Goal: Transaction & Acquisition: Book appointment/travel/reservation

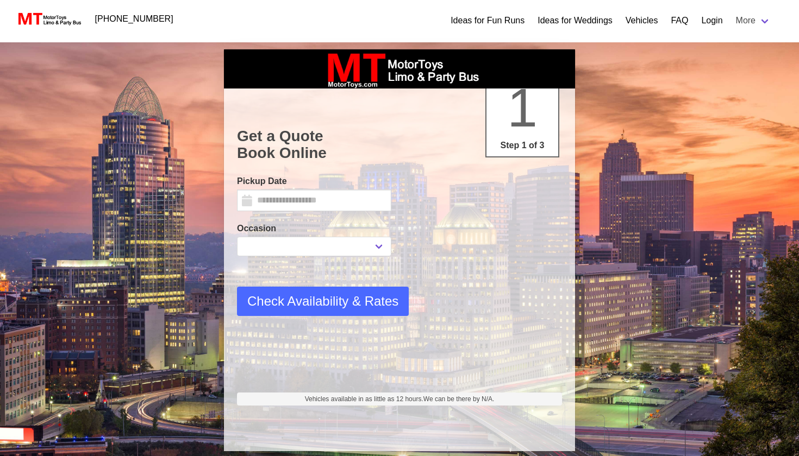
select select
type input "*********"
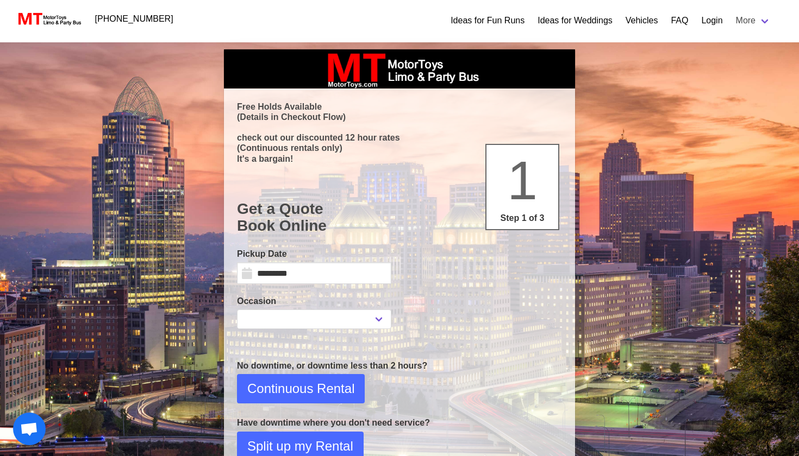
select select
click at [708, 18] on link "Login" at bounding box center [711, 20] width 21 height 13
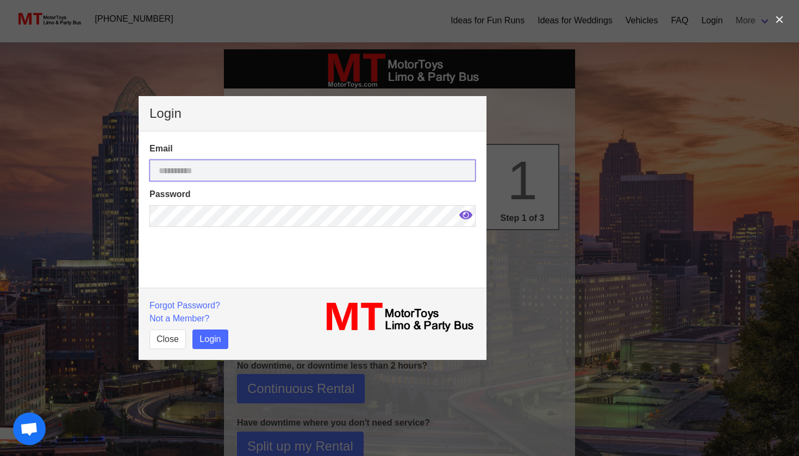
type input "**********"
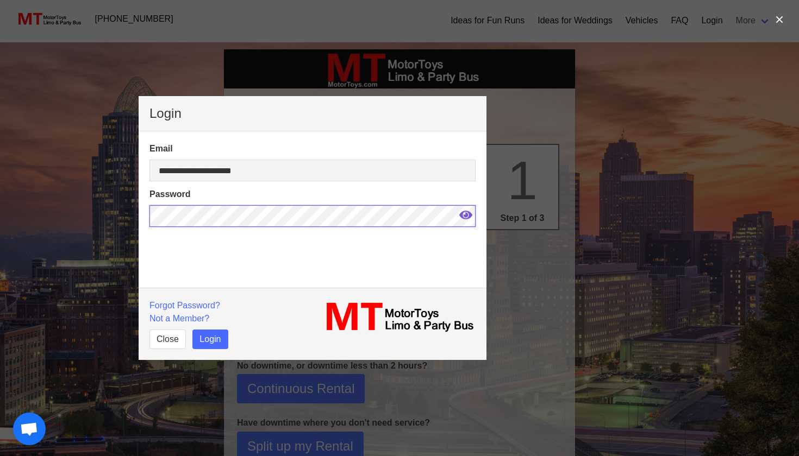
click at [210, 340] on button "Login" at bounding box center [209, 340] width 35 height 20
click at [211, 346] on button "Login" at bounding box center [209, 340] width 35 height 20
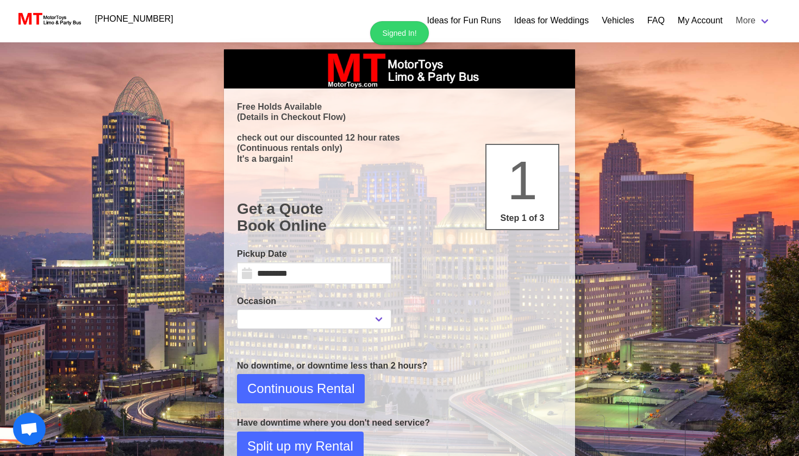
select select
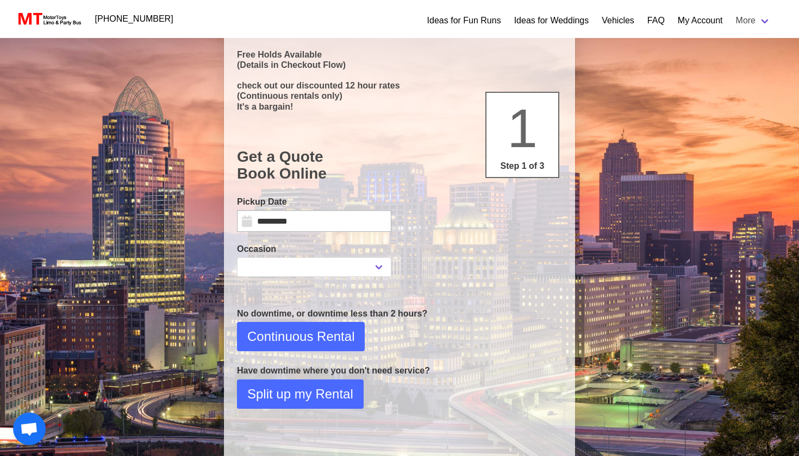
scroll to position [64, 0]
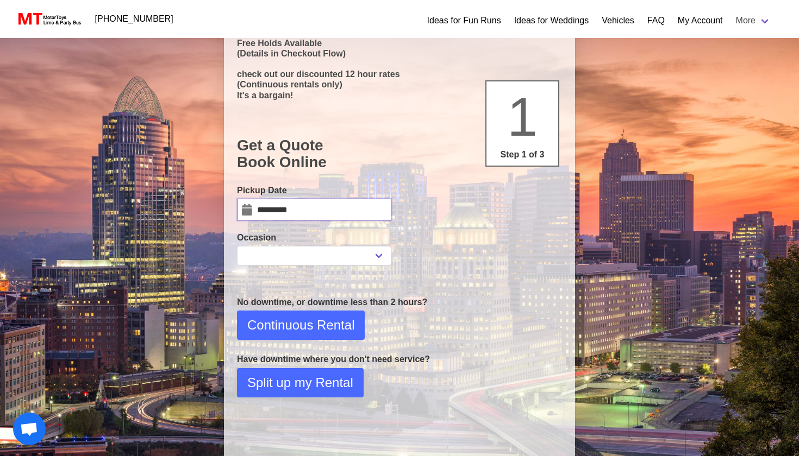
click at [253, 209] on input "*********" at bounding box center [314, 210] width 154 height 22
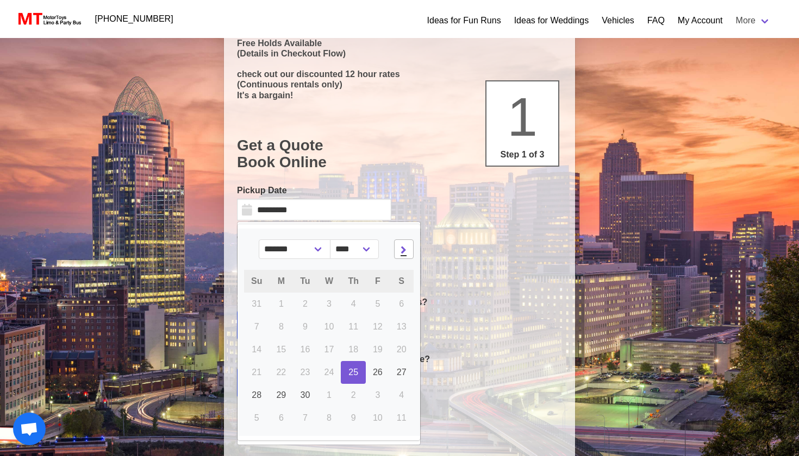
click at [403, 248] on span at bounding box center [403, 249] width 13 height 13
select select "*"
click at [405, 371] on span "25" at bounding box center [402, 372] width 10 height 9
type input "**********"
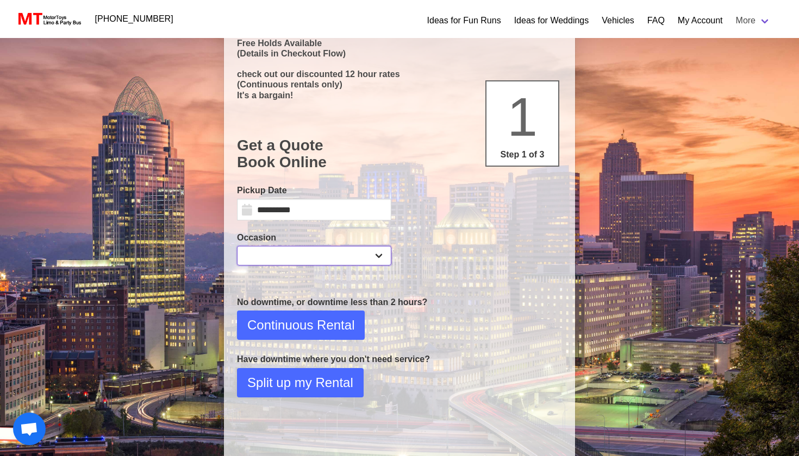
select select "*"
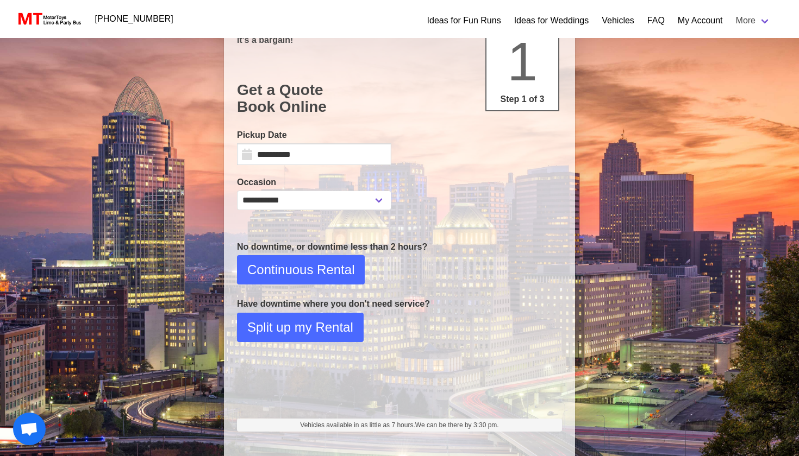
click at [318, 264] on span "Continuous Rental" at bounding box center [300, 270] width 107 height 20
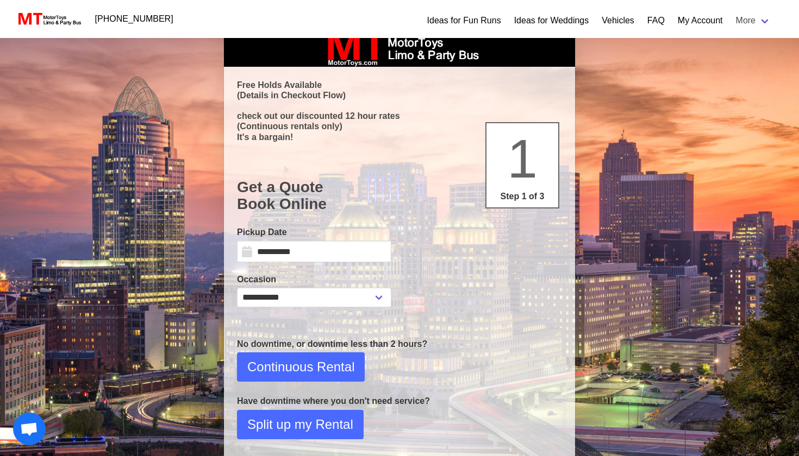
select select "*"
select select "**"
select select "****"
select select "*"
select select "**"
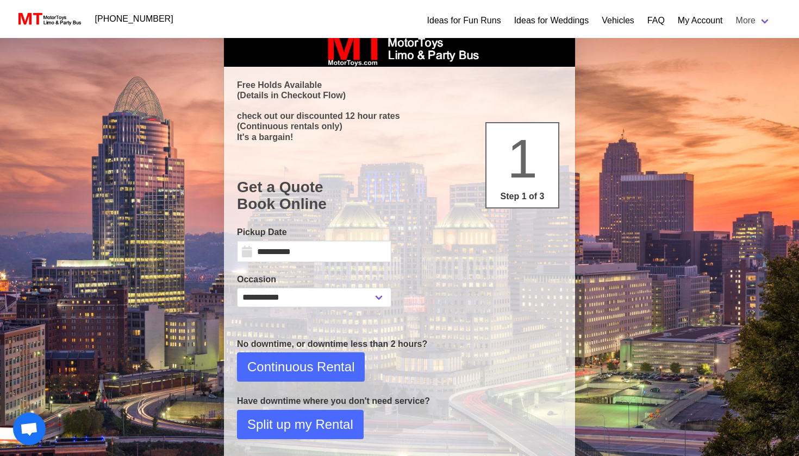
select select "****"
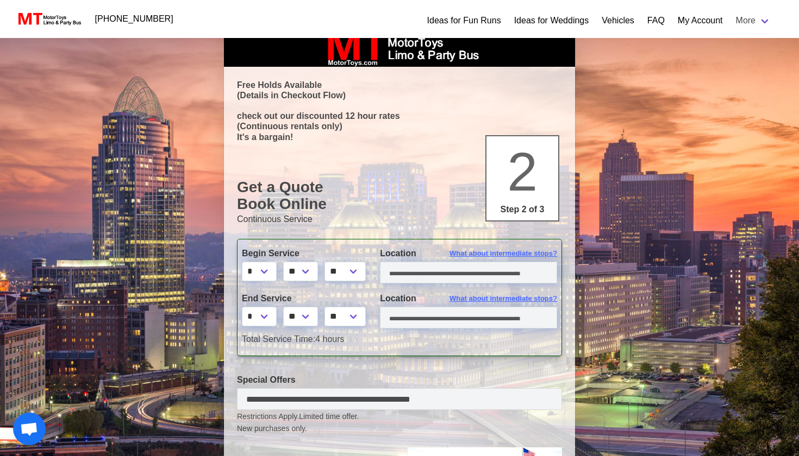
scroll to position [0, 0]
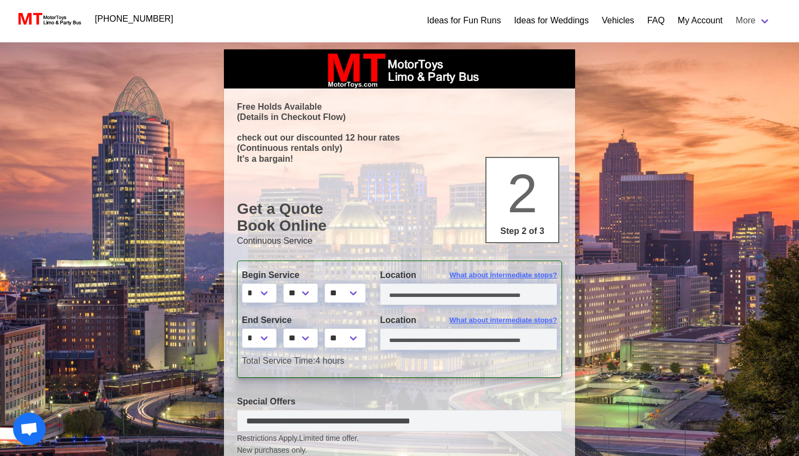
click at [423, 4] on nav "[PHONE_NUMBER] Ideas for Fun Runs Ideas for Weddings Vehicles FAQ My Account Mo…" at bounding box center [399, 19] width 799 height 38
click at [434, 298] on input "text" at bounding box center [468, 295] width 177 height 22
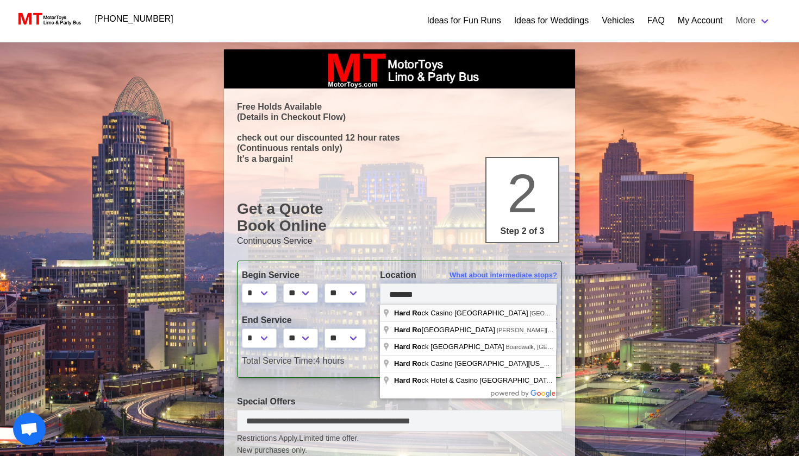
type input "**********"
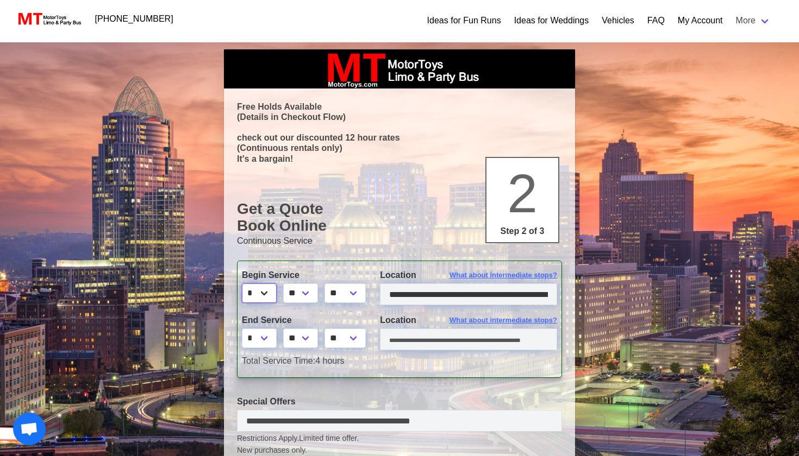
select select "*"
select select "*****"
select select "*"
click at [440, 340] on input "text" at bounding box center [468, 340] width 177 height 22
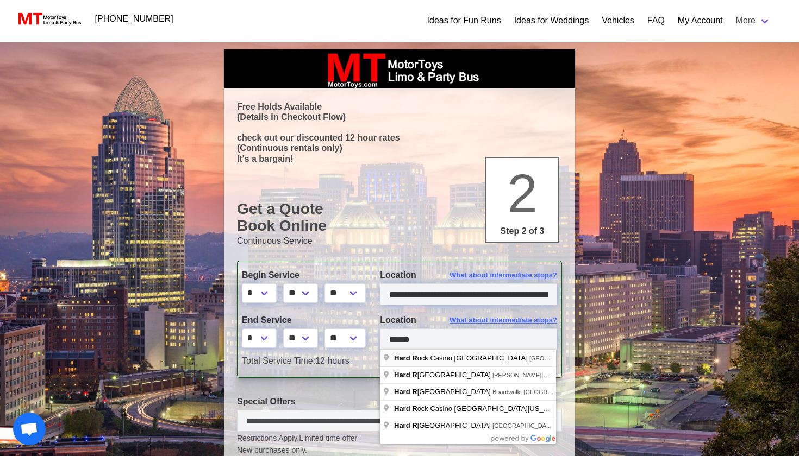
type input "**********"
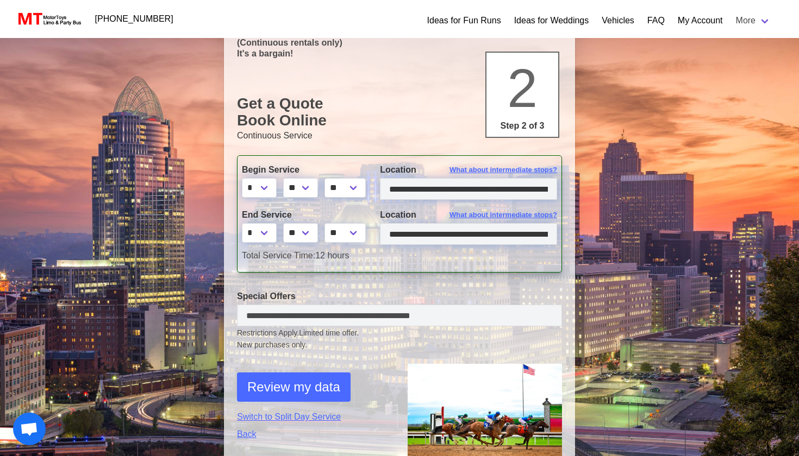
scroll to position [114, 0]
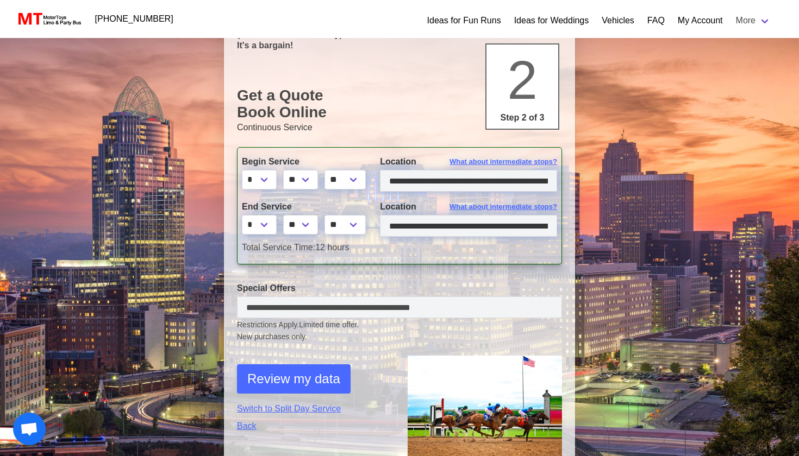
click at [296, 376] on span "Review my data" at bounding box center [293, 379] width 93 height 20
select select "*"
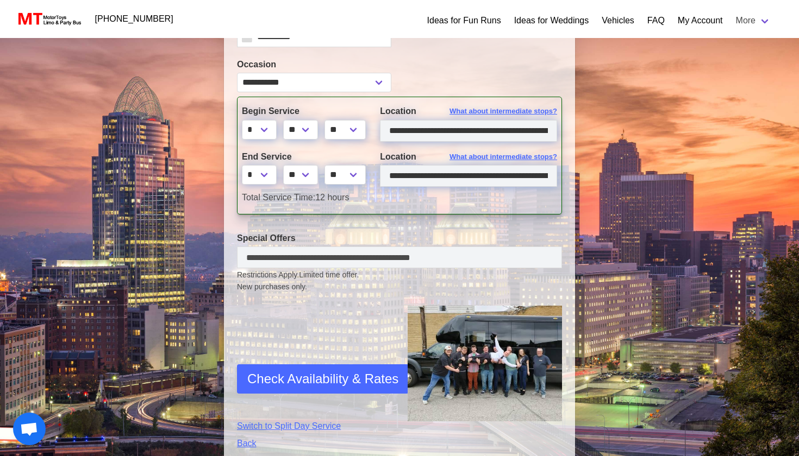
scroll to position [265, 0]
click at [359, 370] on span "Check Availability & Rates" at bounding box center [322, 379] width 151 height 20
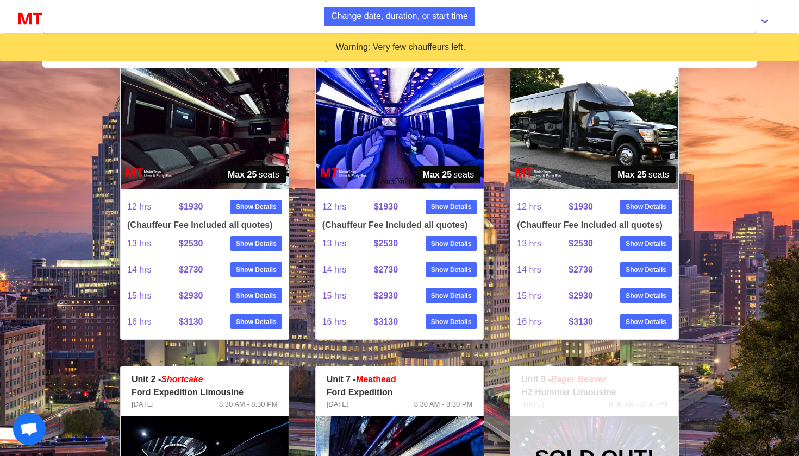
scroll to position [513, 0]
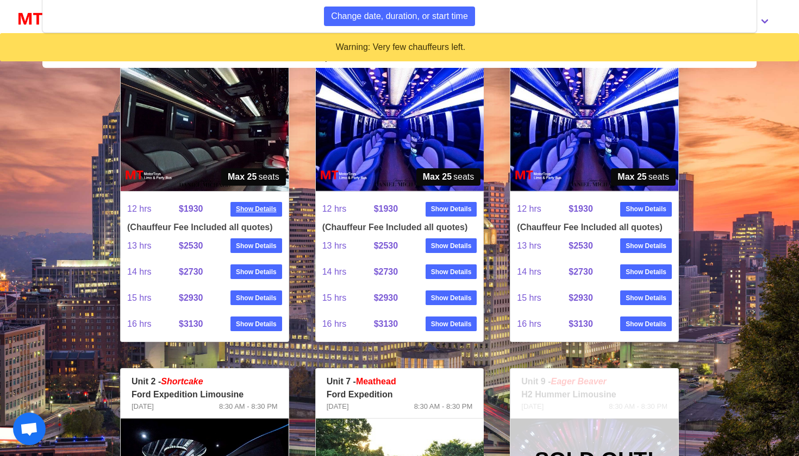
click at [260, 211] on strong "Show Details" at bounding box center [256, 209] width 41 height 10
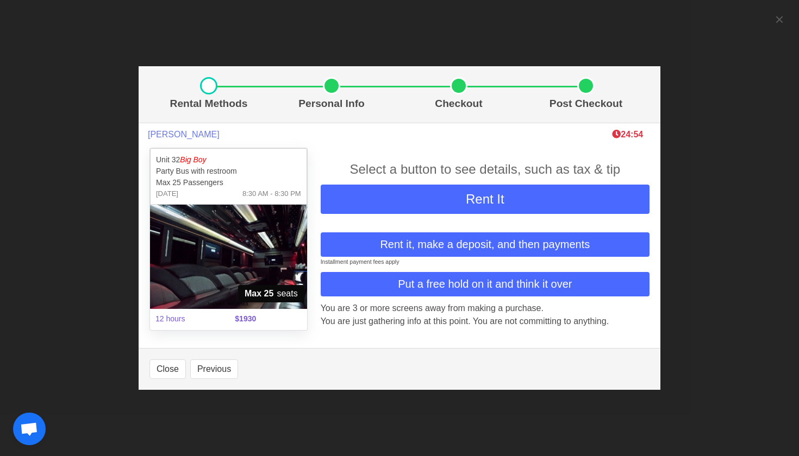
click at [501, 283] on span "Put a free hold on it and think it over" at bounding box center [485, 284] width 174 height 16
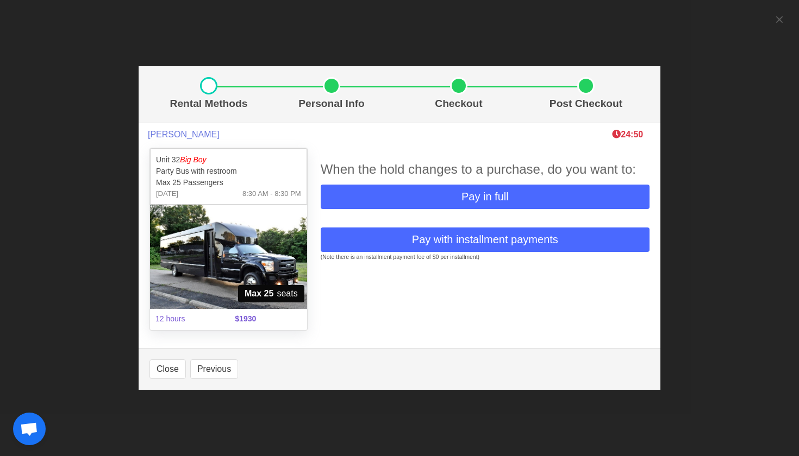
click at [498, 197] on span "Pay in full" at bounding box center [484, 197] width 47 height 16
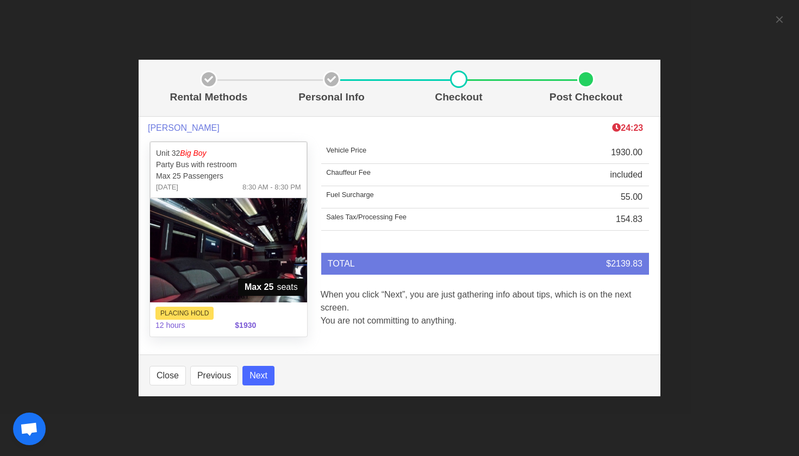
click at [259, 374] on button "Next" at bounding box center [258, 376] width 32 height 20
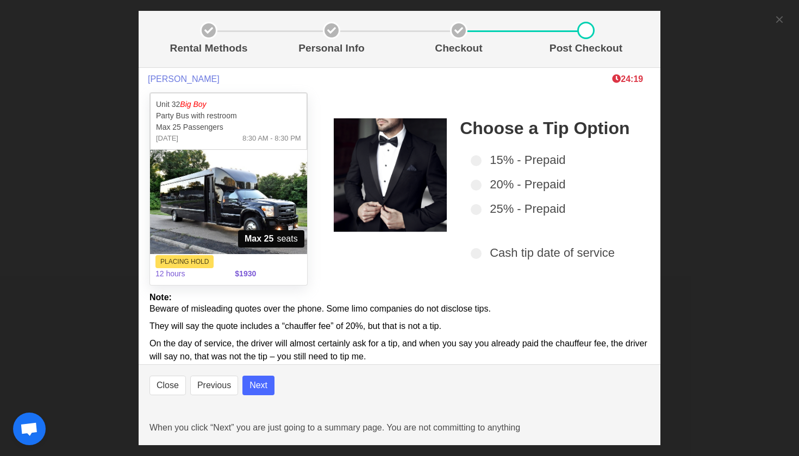
select select
click at [262, 379] on button "Next" at bounding box center [258, 386] width 32 height 20
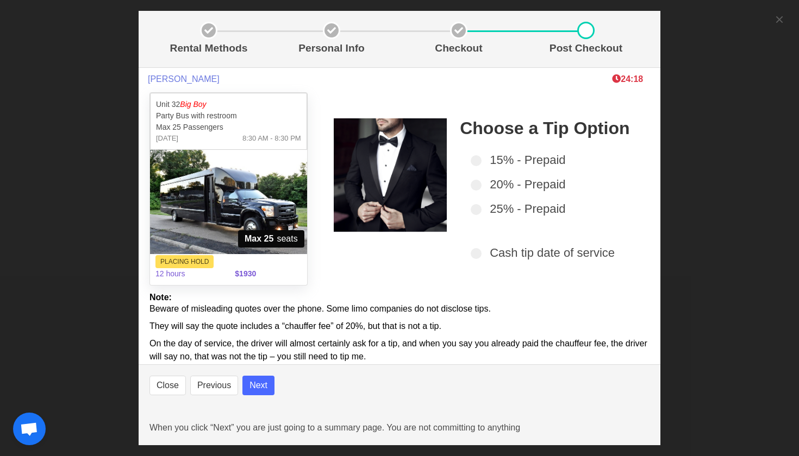
select select
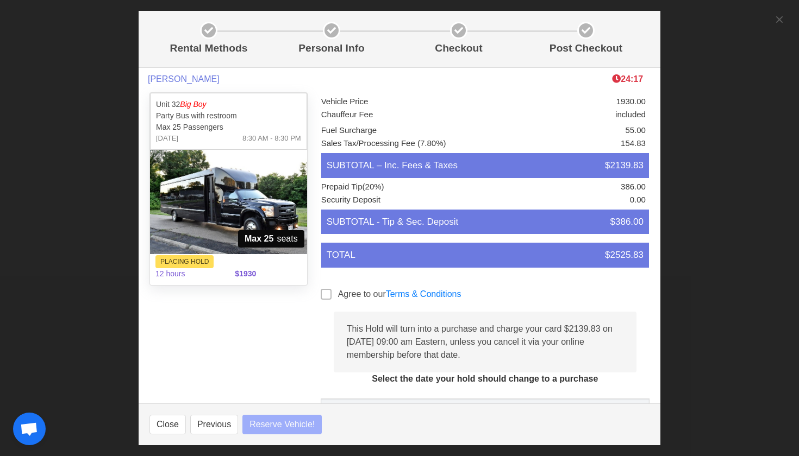
select select
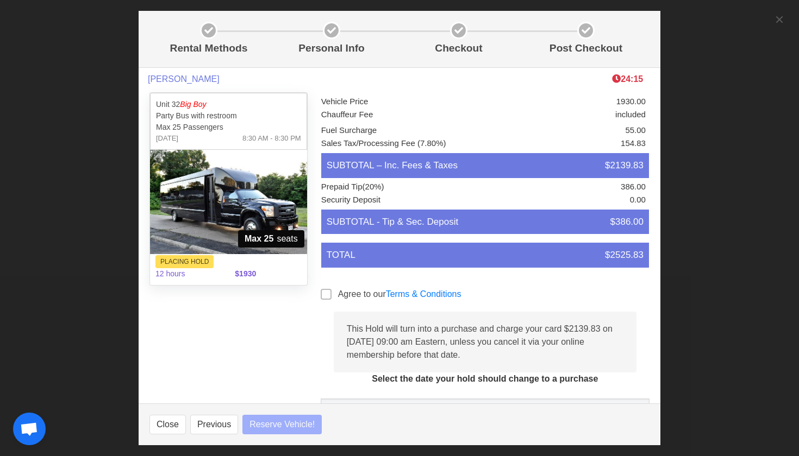
select select
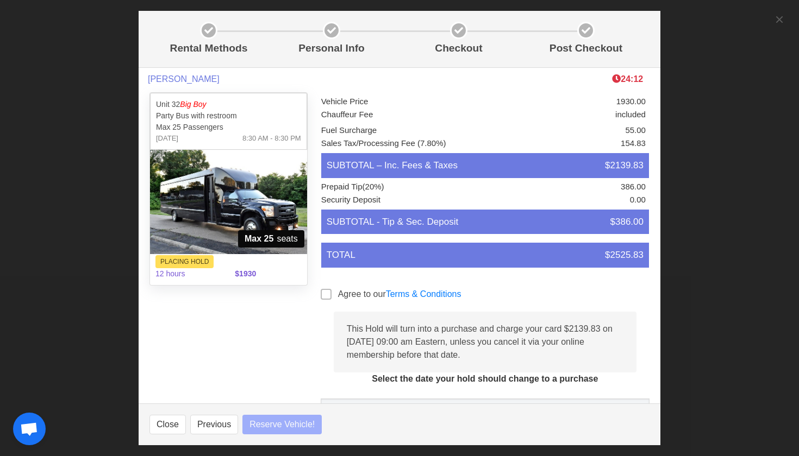
select select
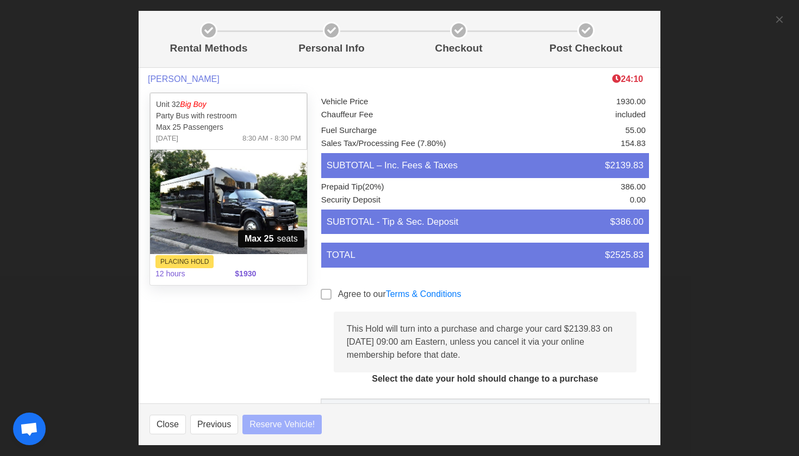
select select
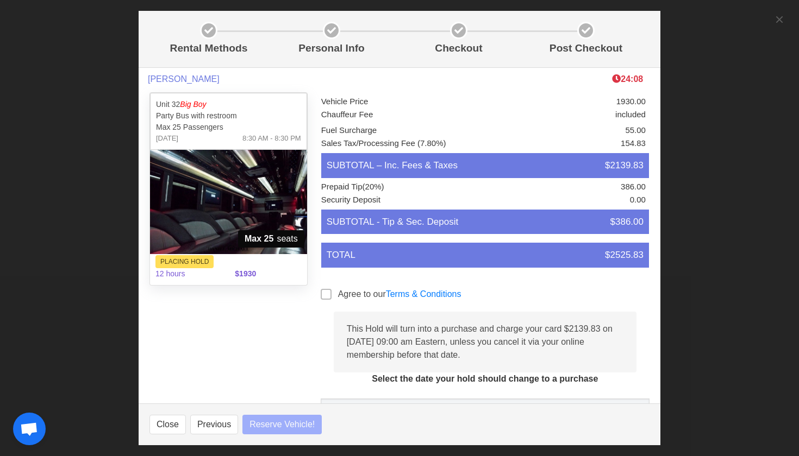
select select
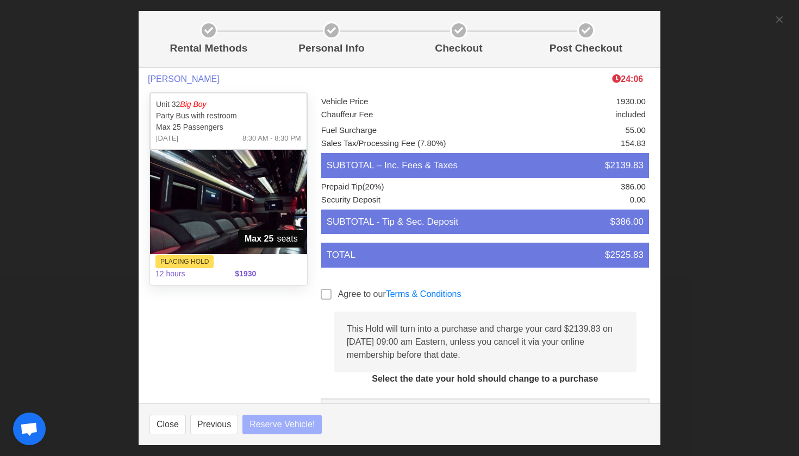
select select
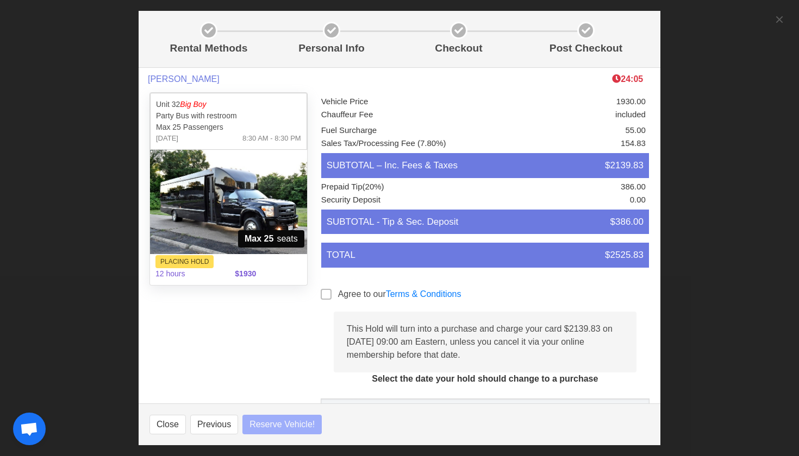
select select
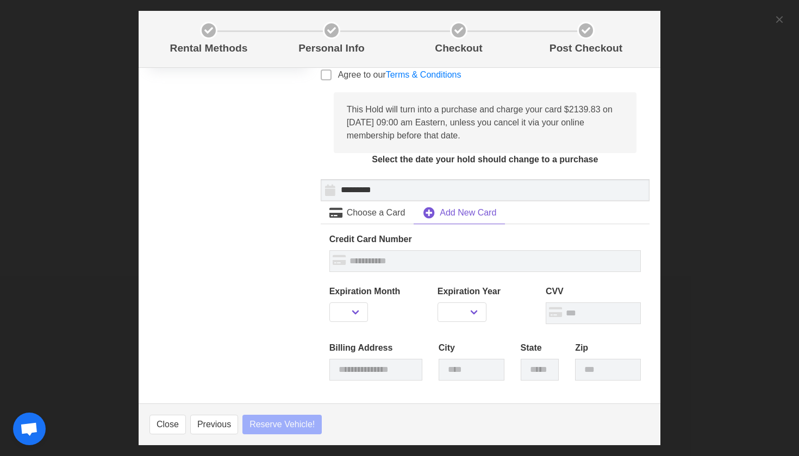
select select
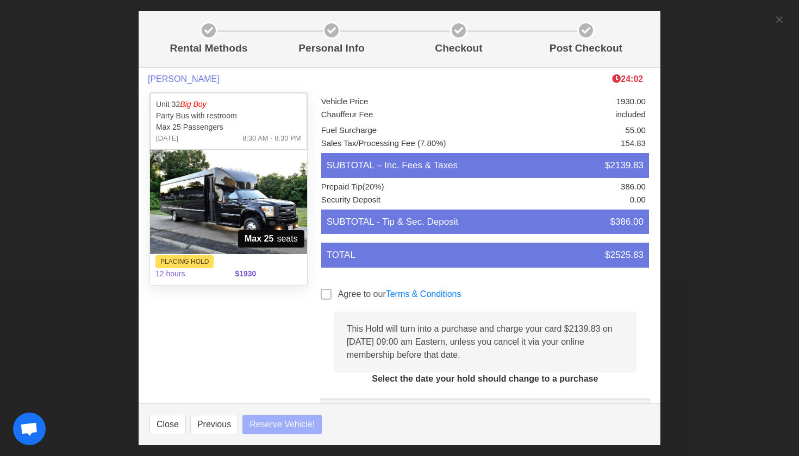
scroll to position [-1, 0]
select select
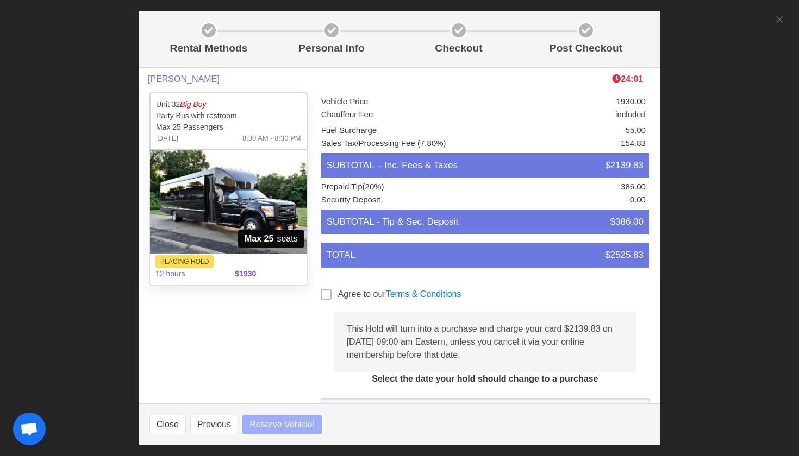
select select
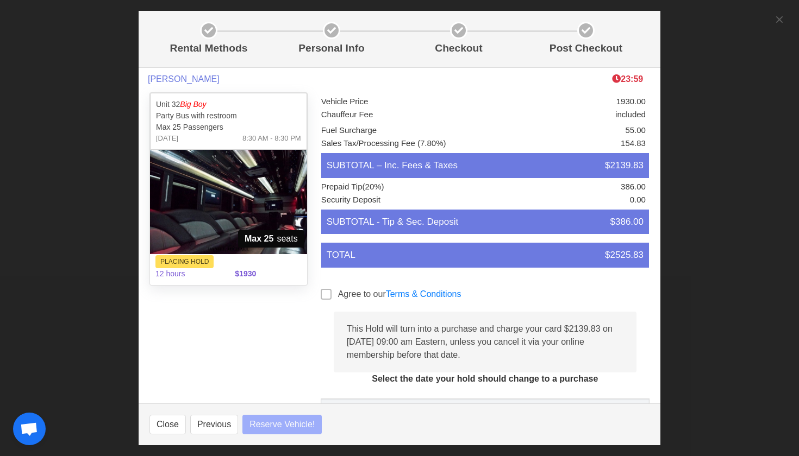
select select
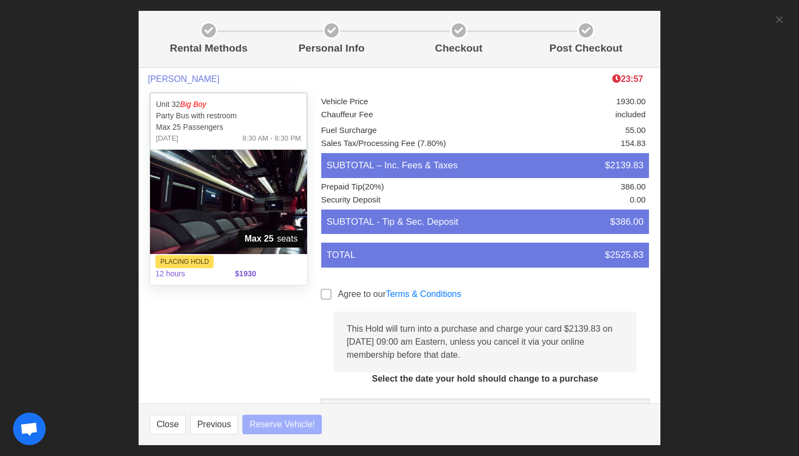
select select
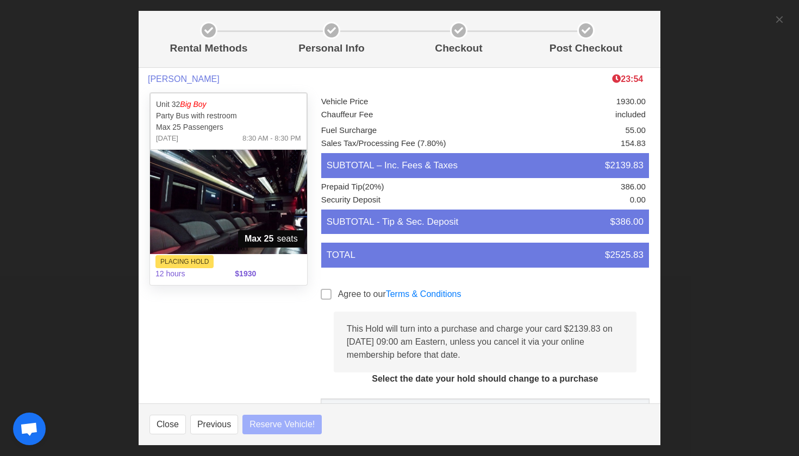
select select
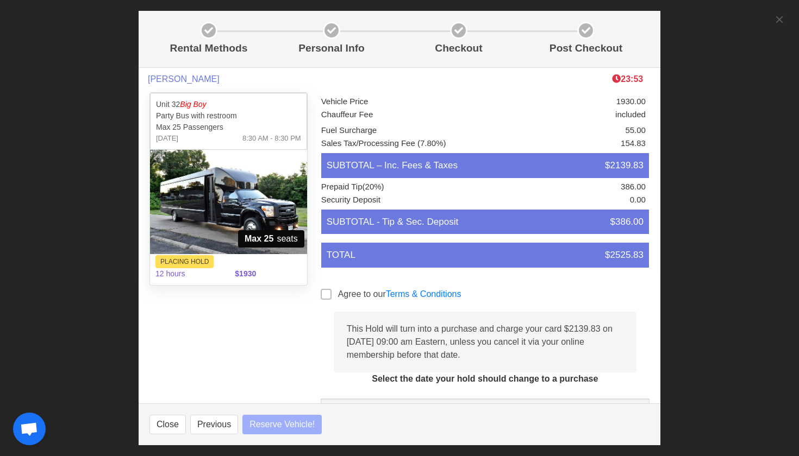
select select
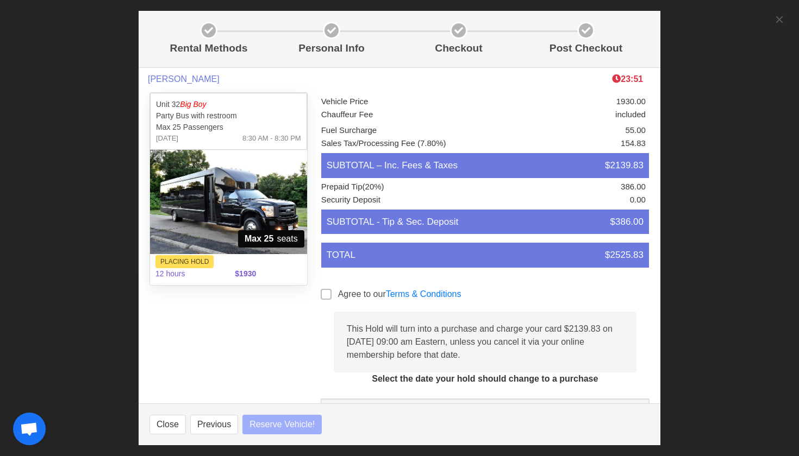
select select
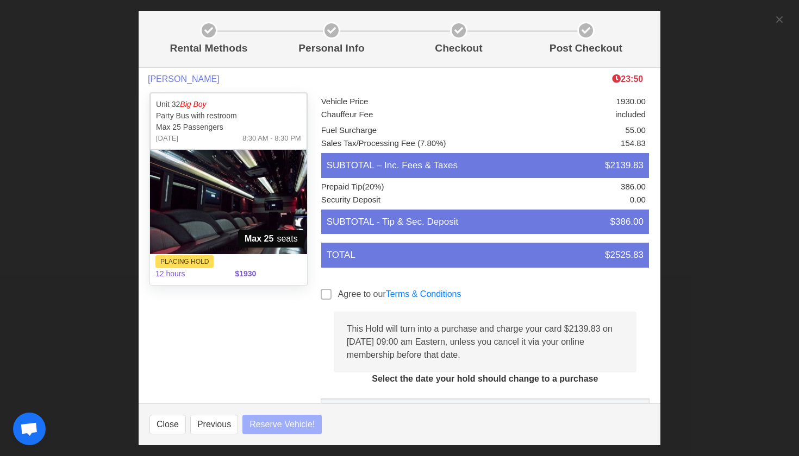
select select
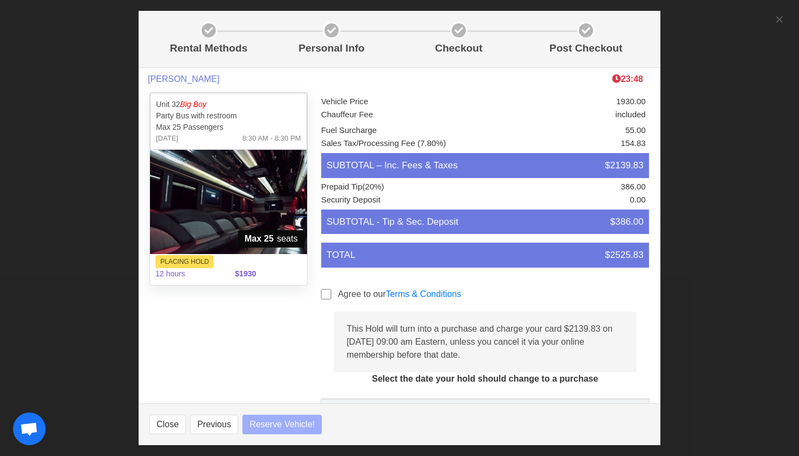
select select
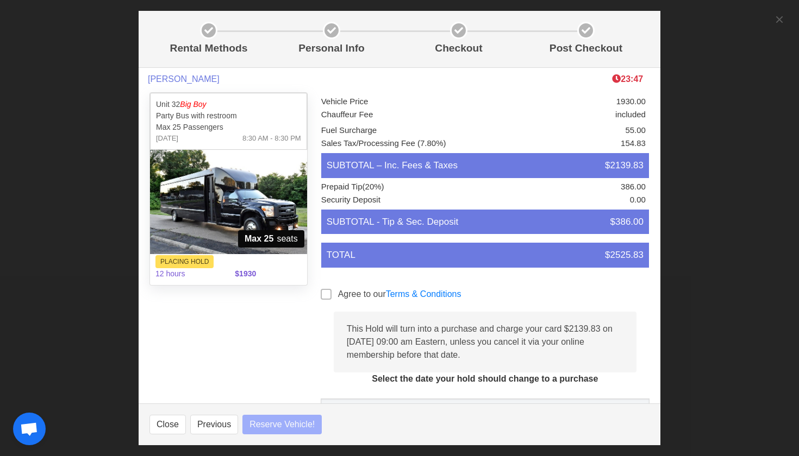
select select
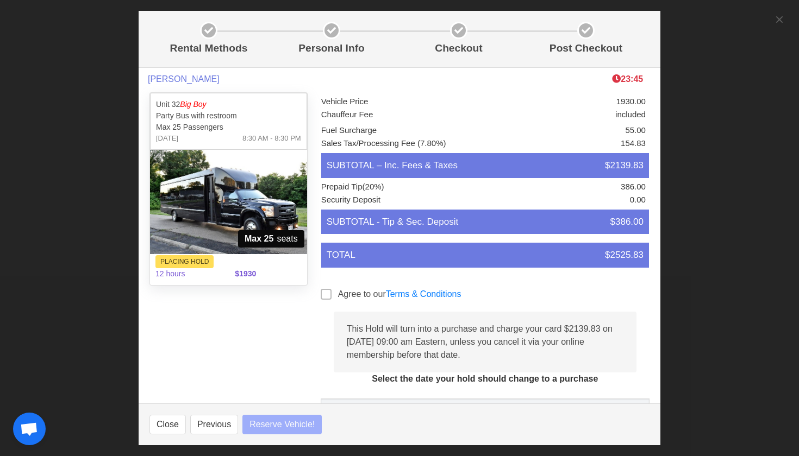
select select
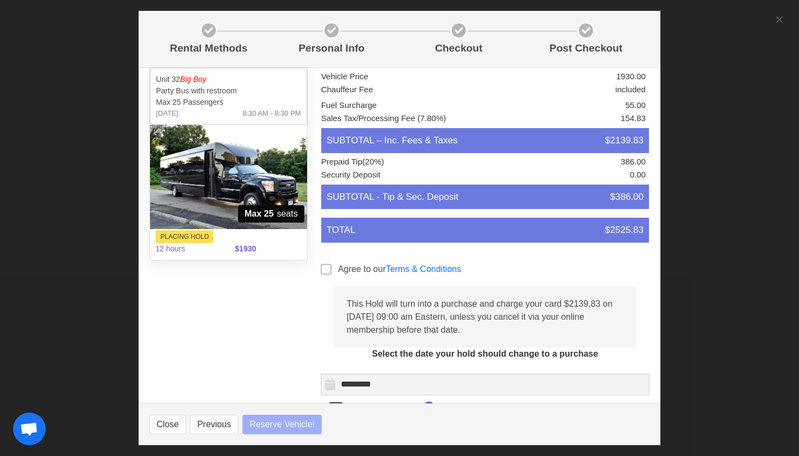
scroll to position [28, 0]
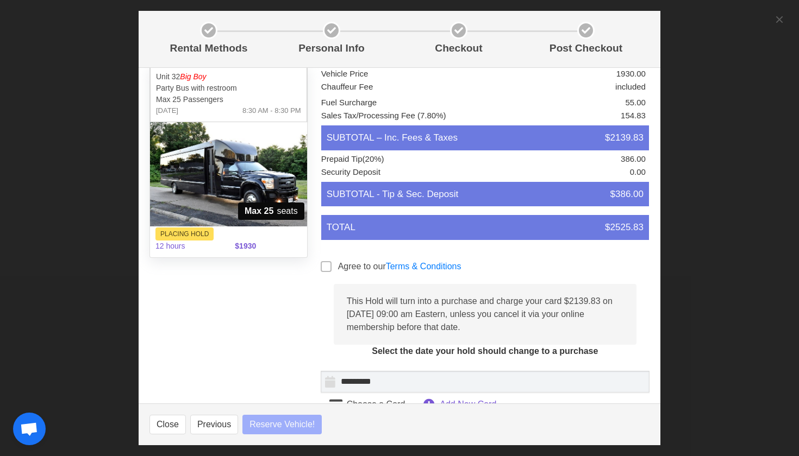
select select
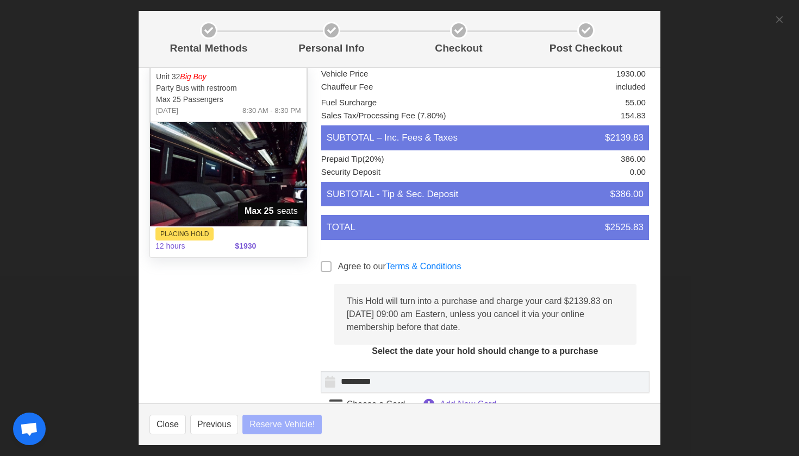
select select
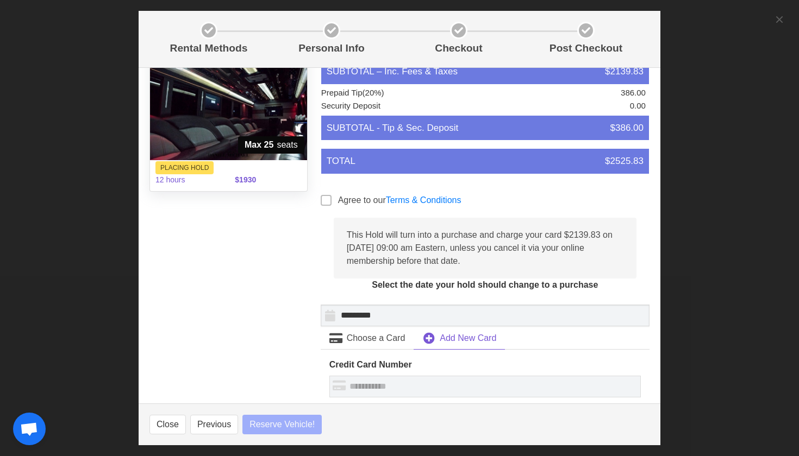
scroll to position [103, 0]
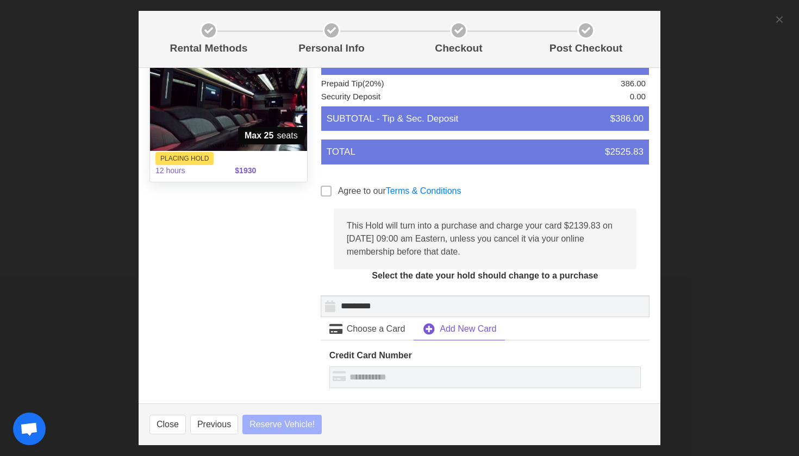
select select
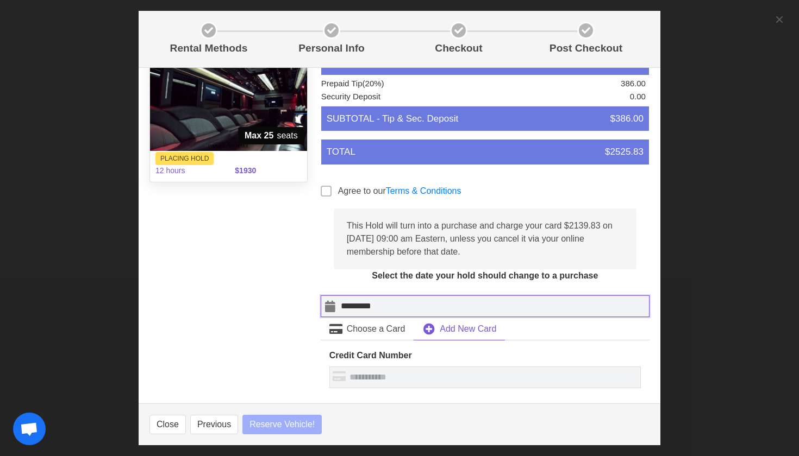
click at [329, 305] on input "*********" at bounding box center [485, 307] width 329 height 22
select select
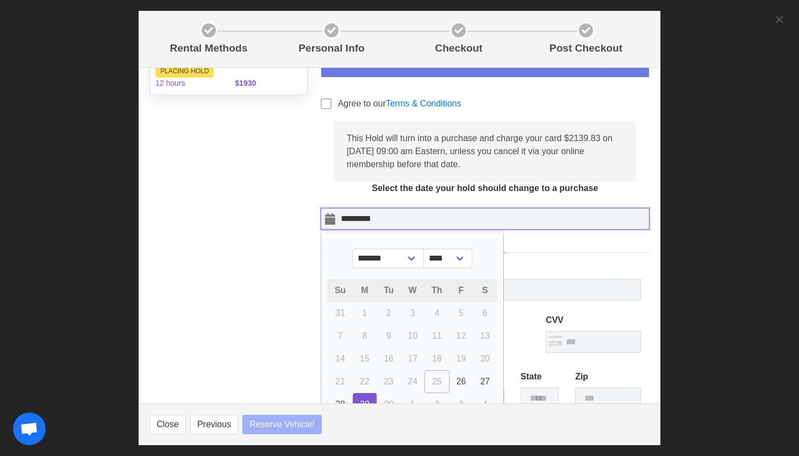
select select
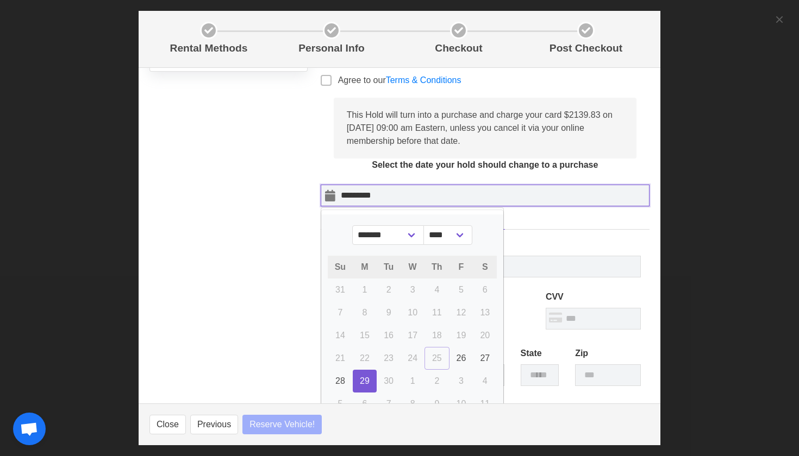
scroll to position [262, 0]
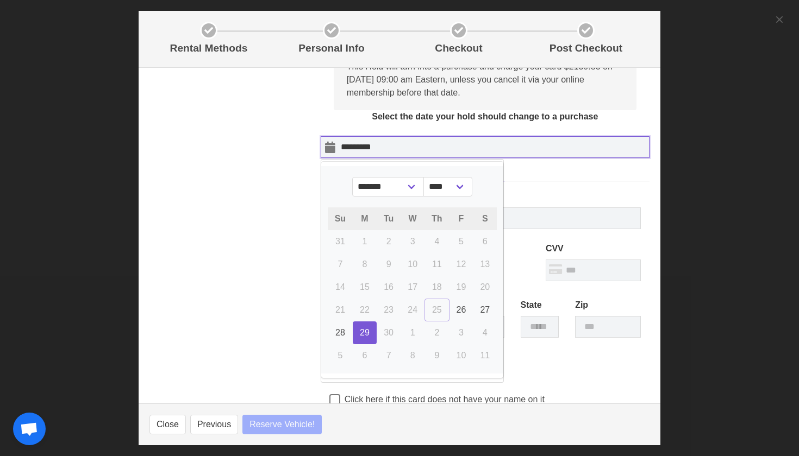
select select
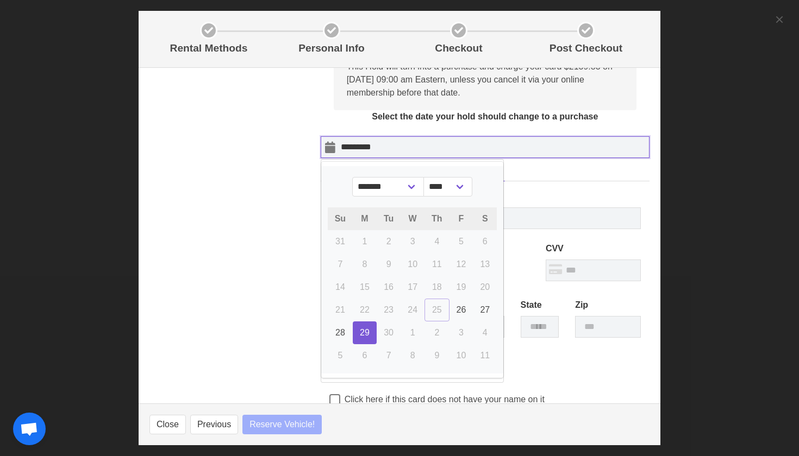
select select
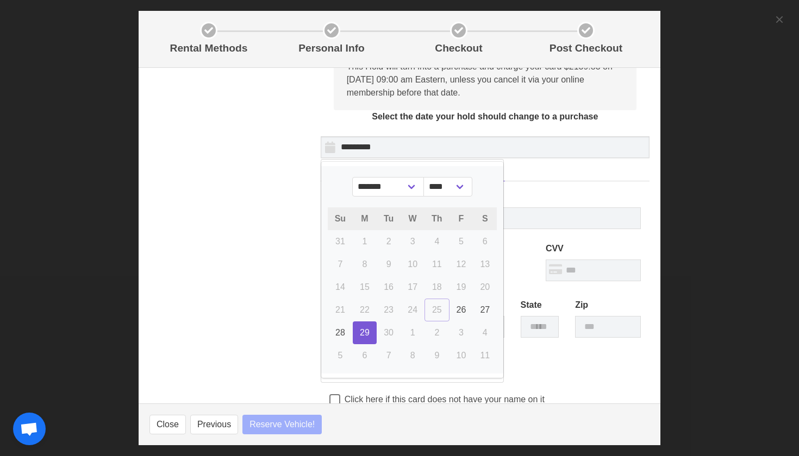
click at [271, 195] on div "Unit 32 Big Boy Party Bus with restroom Max 25 Passengers [DATE] 8:30 AM - 8:30…" at bounding box center [228, 216] width 171 height 786
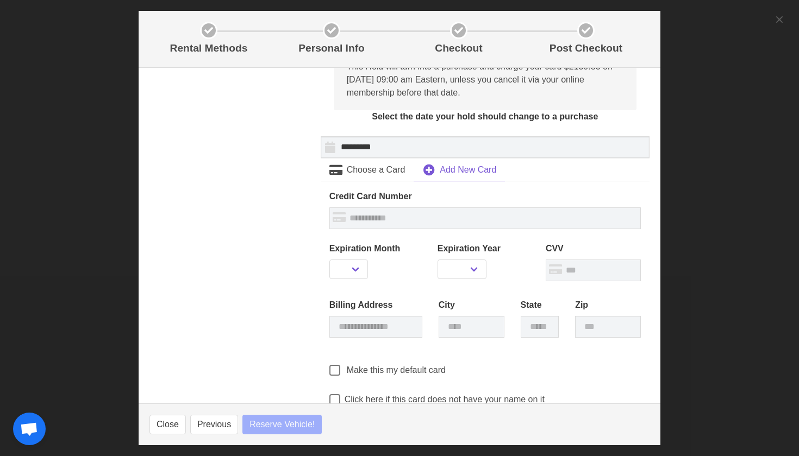
select select
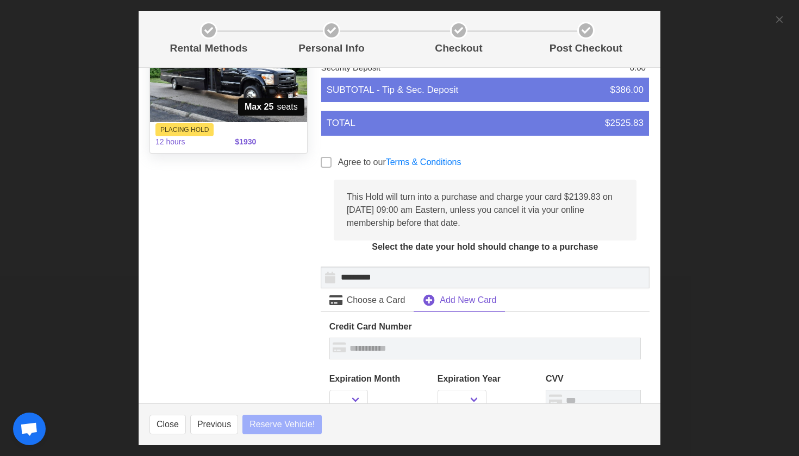
select select
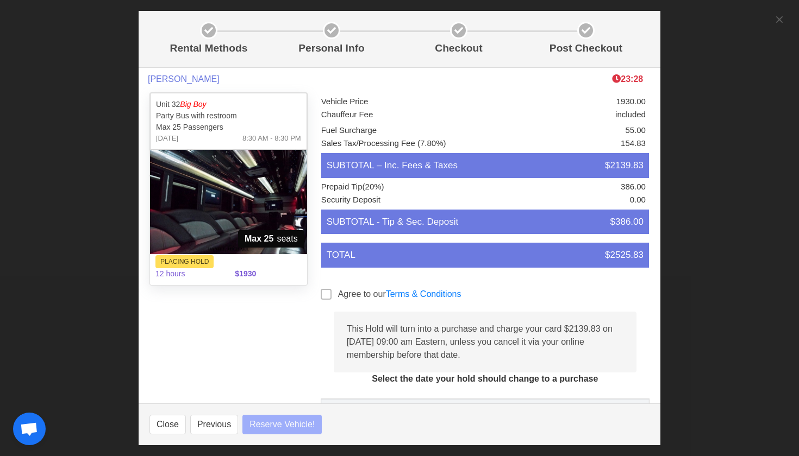
select select
click at [173, 425] on button "Close" at bounding box center [167, 425] width 36 height 20
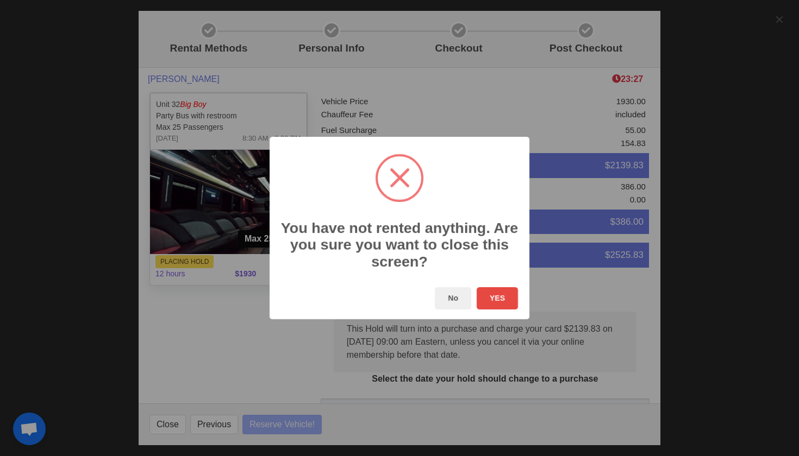
select select
click at [491, 295] on button "YES" at bounding box center [496, 298] width 41 height 22
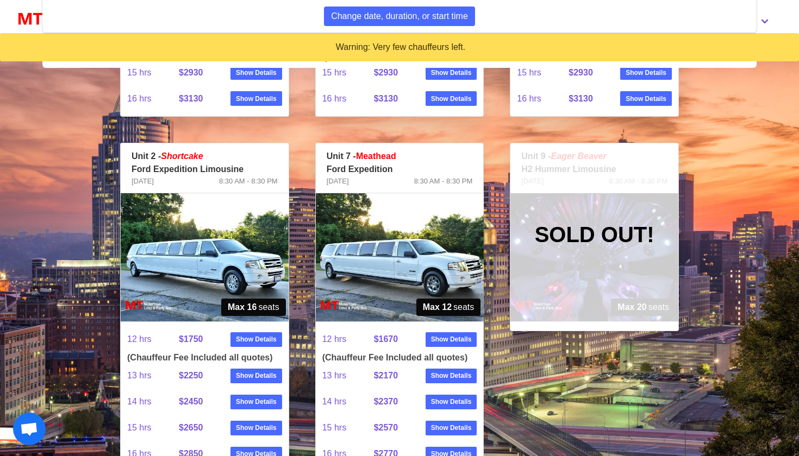
scroll to position [749, 0]
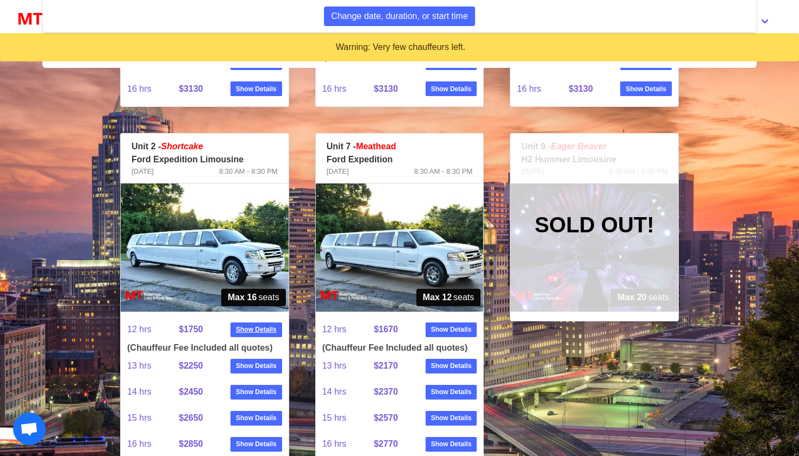
click at [246, 330] on strong "Show Details" at bounding box center [256, 330] width 41 height 10
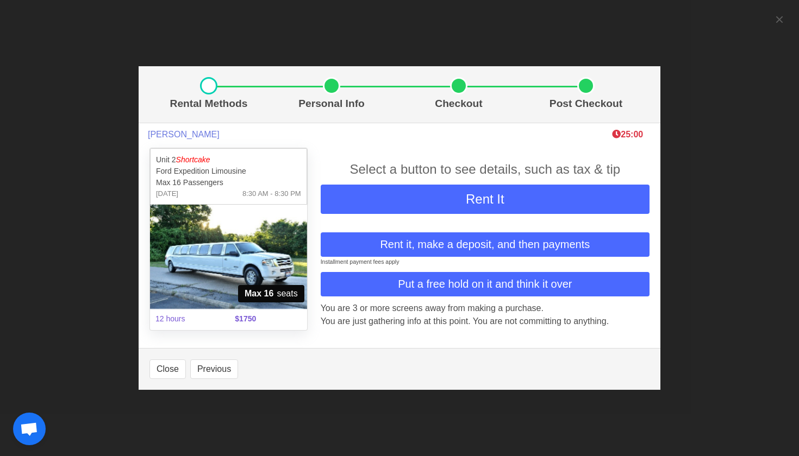
click at [459, 283] on span "Put a free hold on it and think it over" at bounding box center [485, 284] width 174 height 16
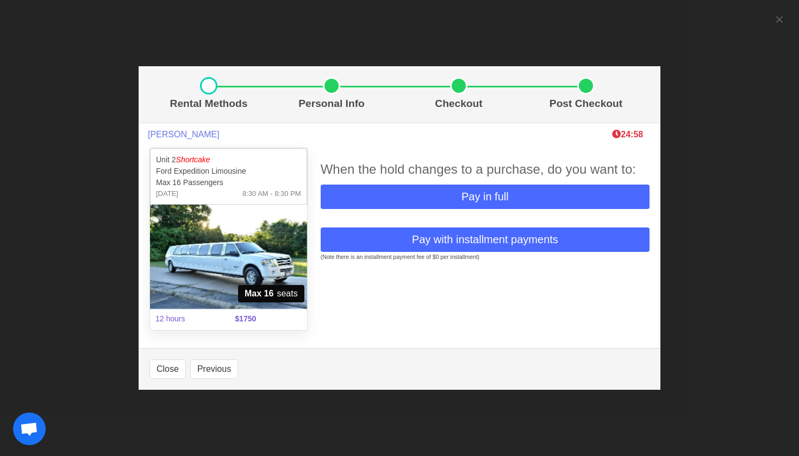
click at [488, 196] on span "Pay in full" at bounding box center [484, 197] width 47 height 16
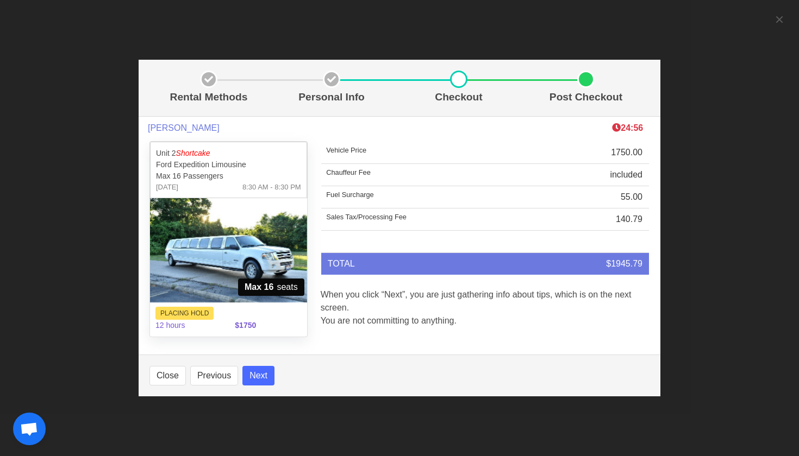
click at [257, 374] on button "Next" at bounding box center [258, 376] width 32 height 20
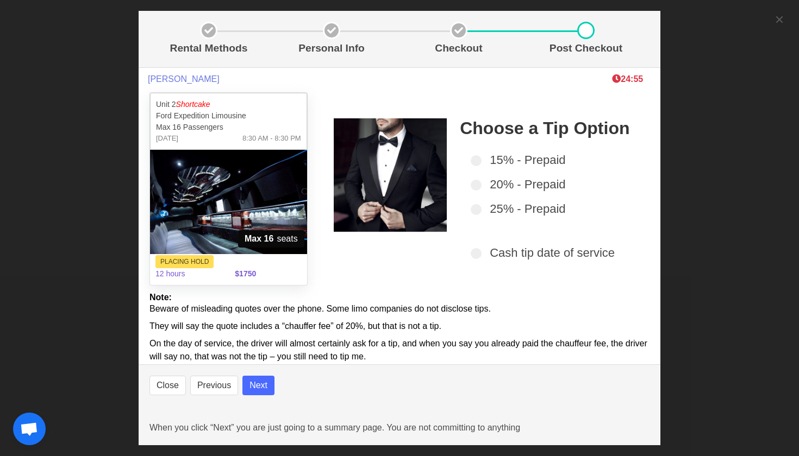
click at [259, 381] on button "Next" at bounding box center [258, 386] width 32 height 20
select select
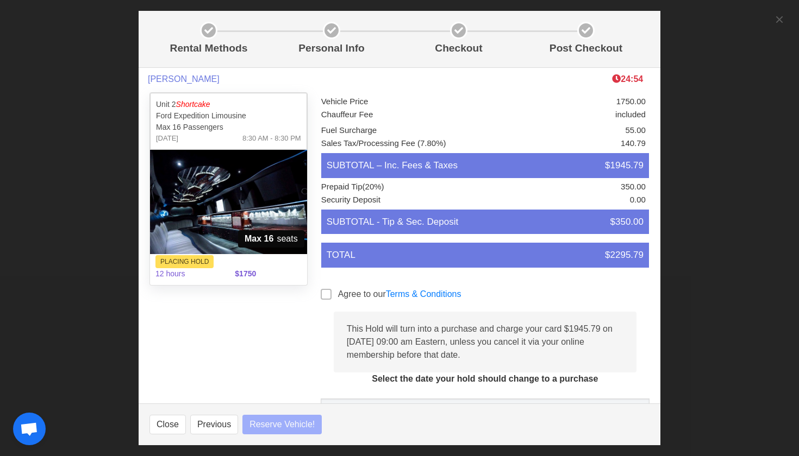
select select
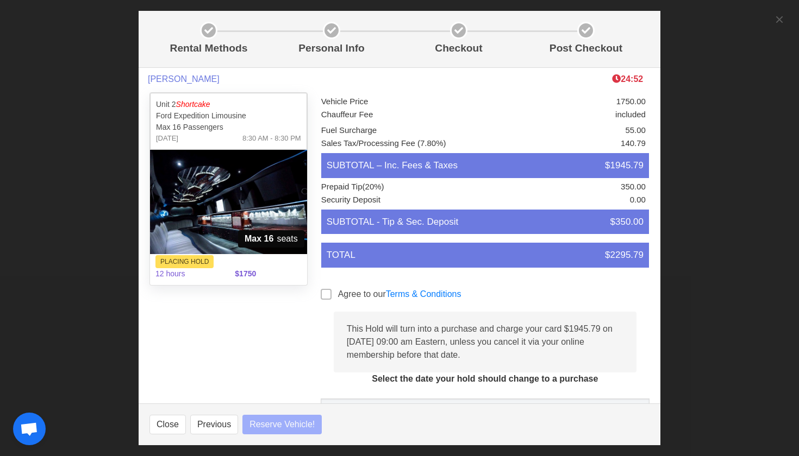
select select
click at [167, 426] on button "Close" at bounding box center [167, 425] width 36 height 20
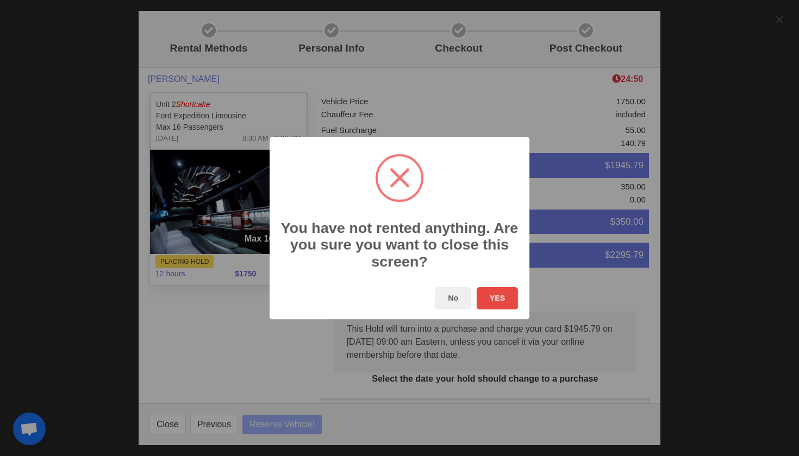
select select
click at [496, 298] on button "YES" at bounding box center [496, 298] width 41 height 22
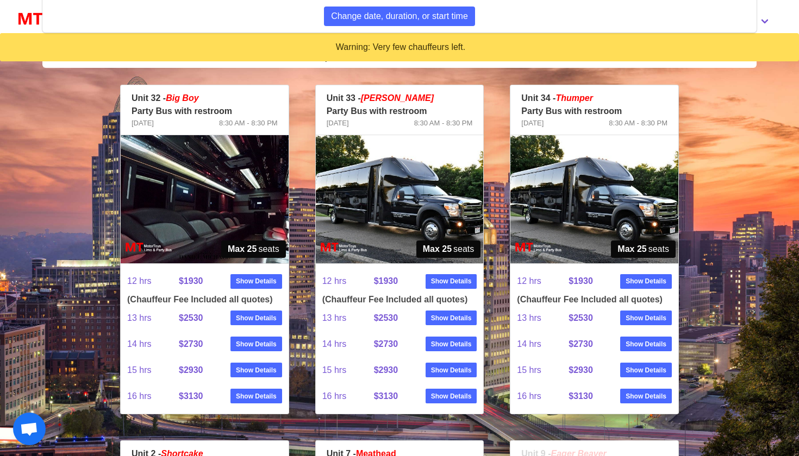
scroll to position [442, 0]
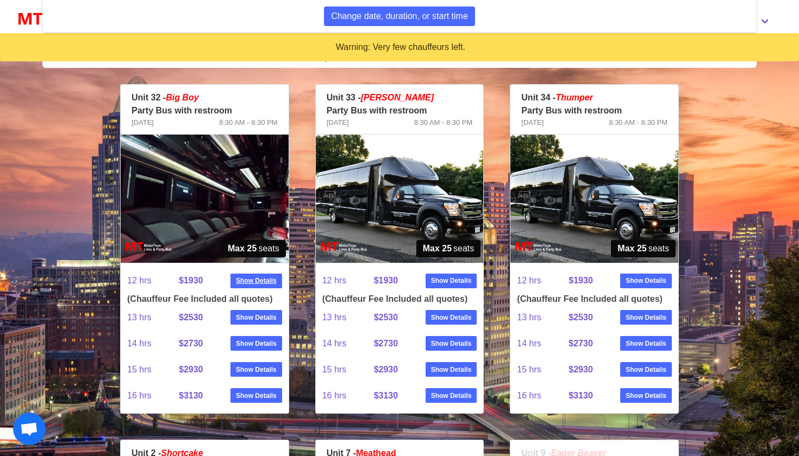
click at [262, 278] on strong "Show Details" at bounding box center [256, 281] width 41 height 10
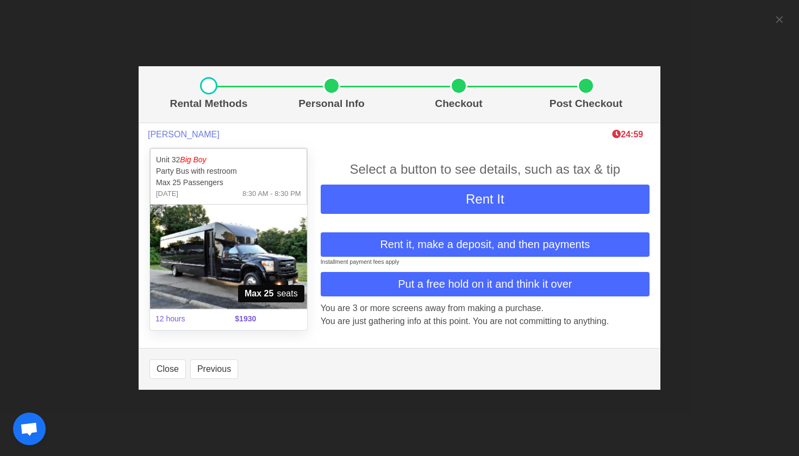
click at [490, 284] on span "Put a free hold on it and think it over" at bounding box center [485, 284] width 174 height 16
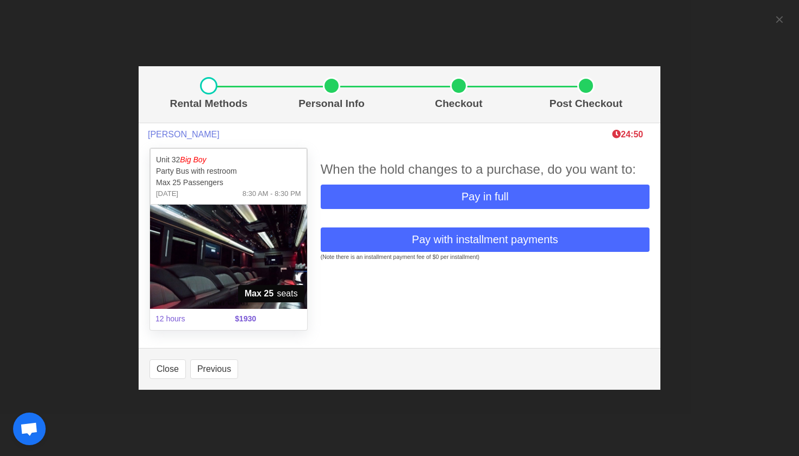
click at [486, 193] on span "Pay in full" at bounding box center [484, 197] width 47 height 16
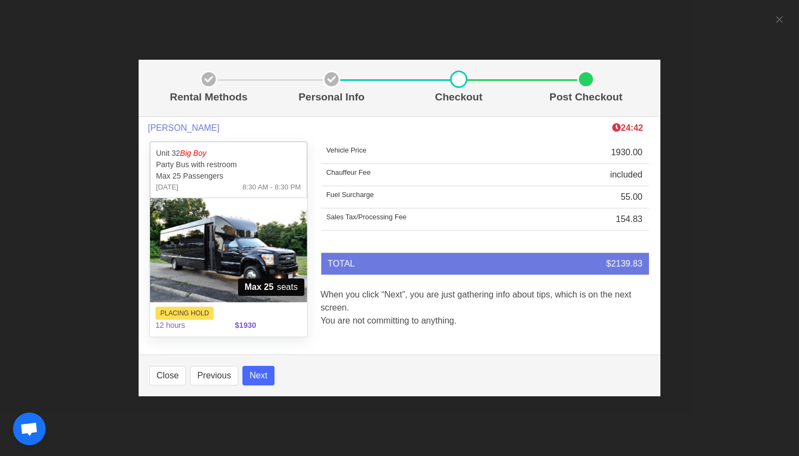
click at [260, 376] on button "Next" at bounding box center [258, 376] width 32 height 20
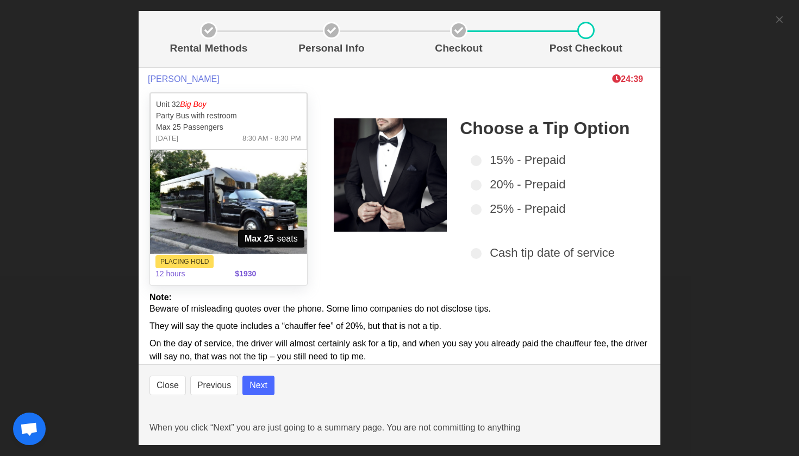
select select
click at [256, 388] on button "Next" at bounding box center [258, 386] width 32 height 20
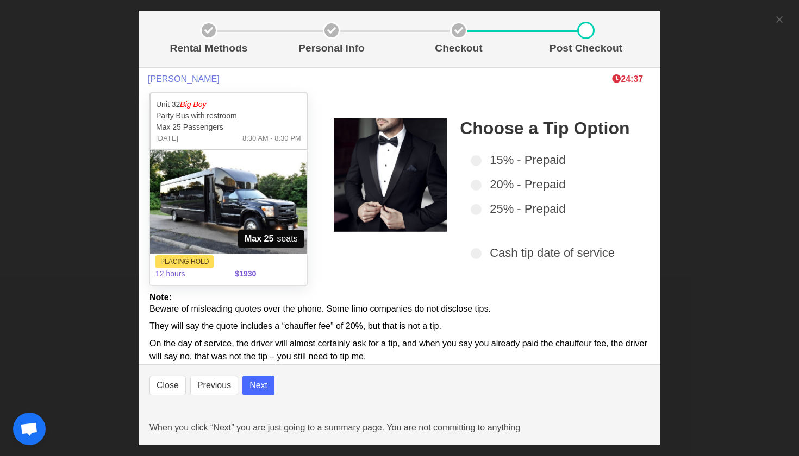
select select
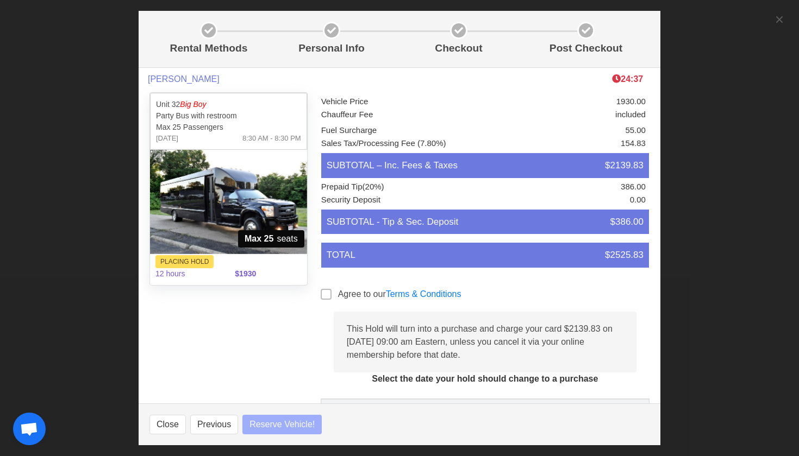
select select
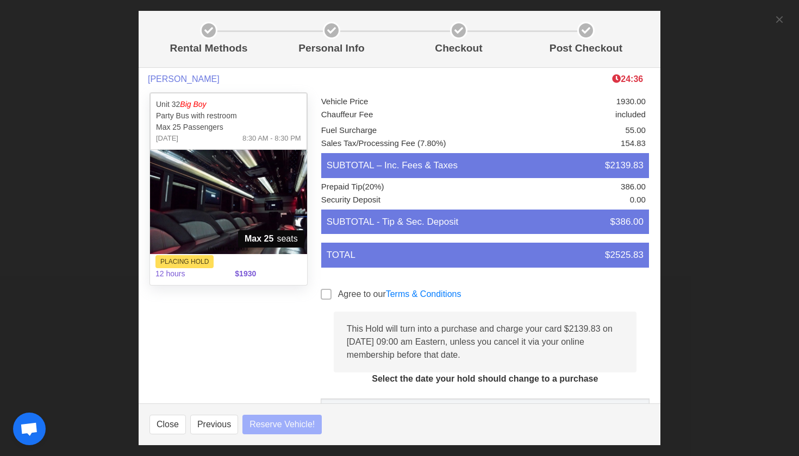
select select
click at [325, 293] on span at bounding box center [326, 294] width 11 height 11
select select
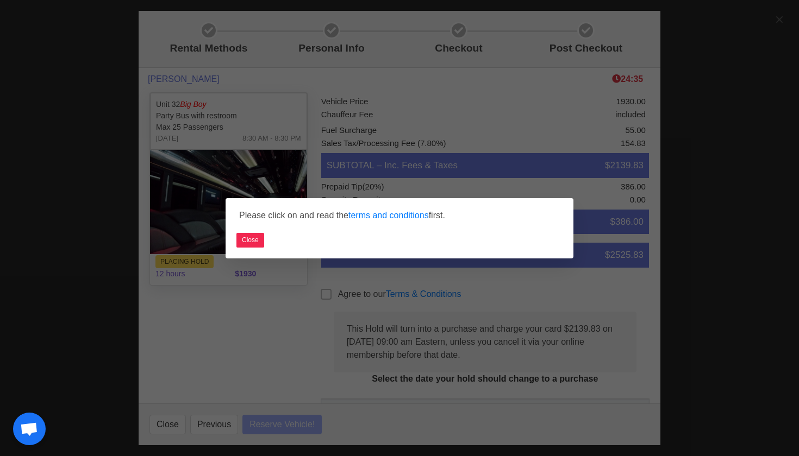
select select
click at [250, 241] on button "Close" at bounding box center [250, 240] width 28 height 15
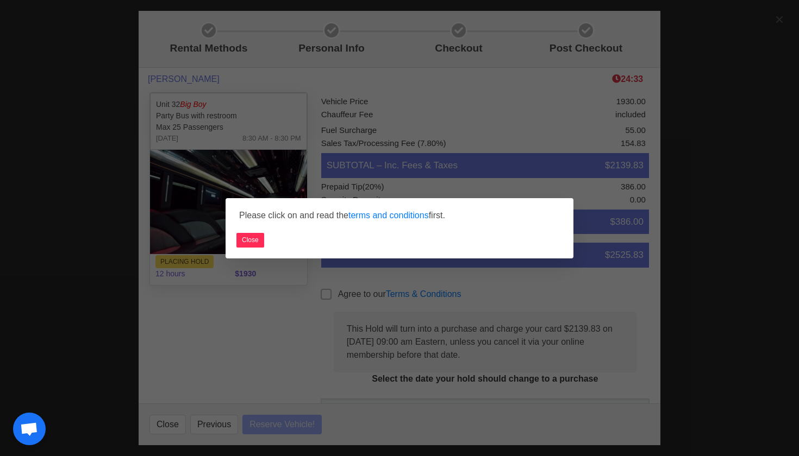
select select
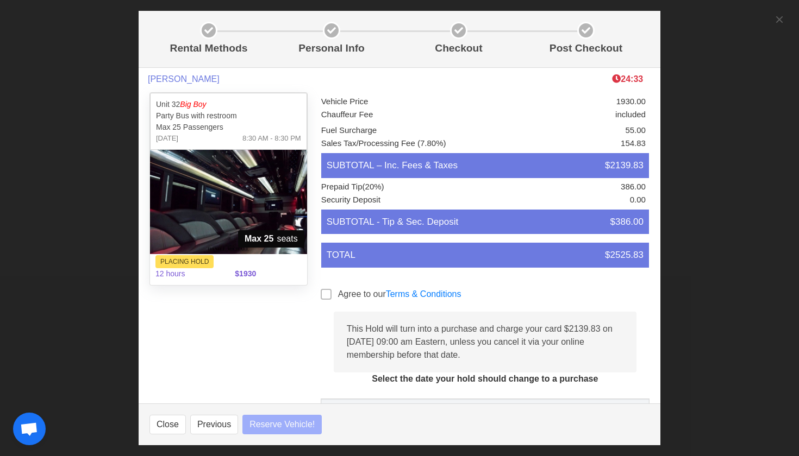
select select
click at [425, 293] on link "Terms & Conditions" at bounding box center [424, 294] width 76 height 9
select select
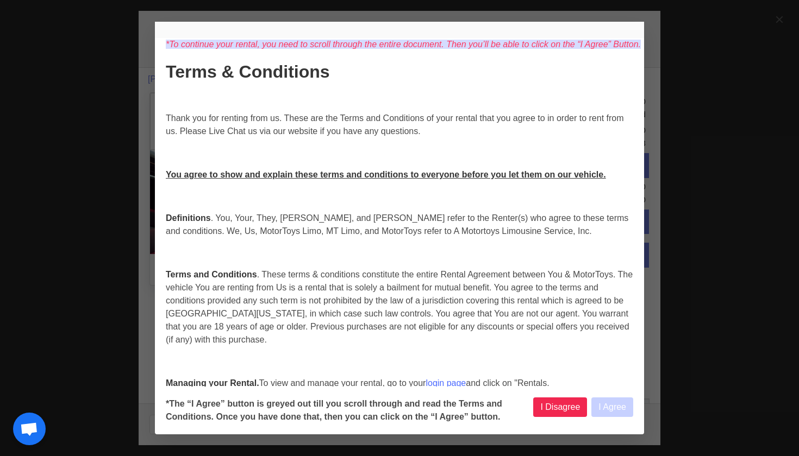
select select
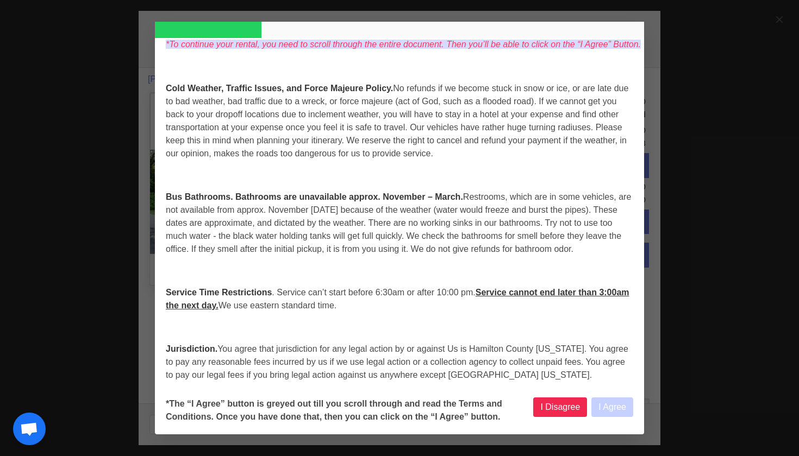
select select
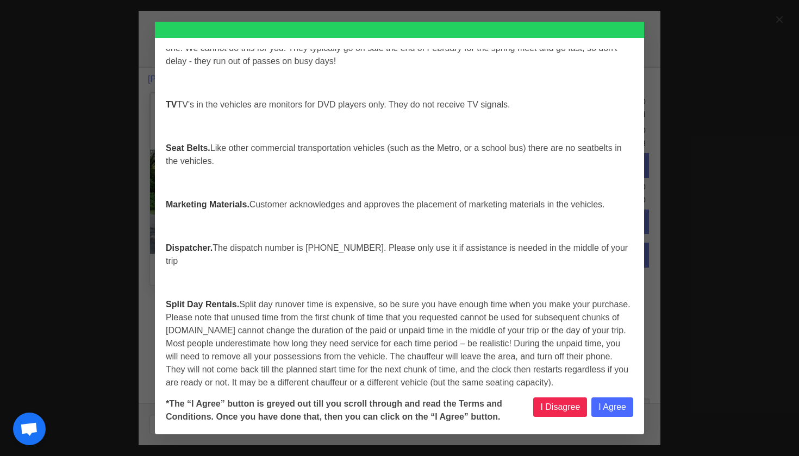
select select
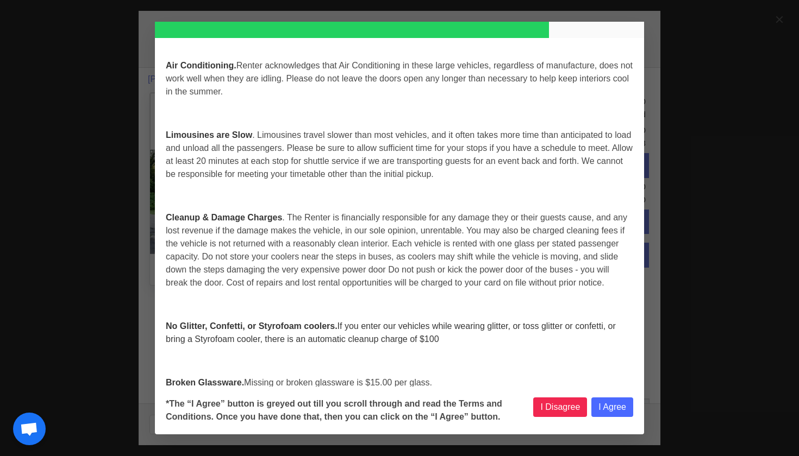
select select
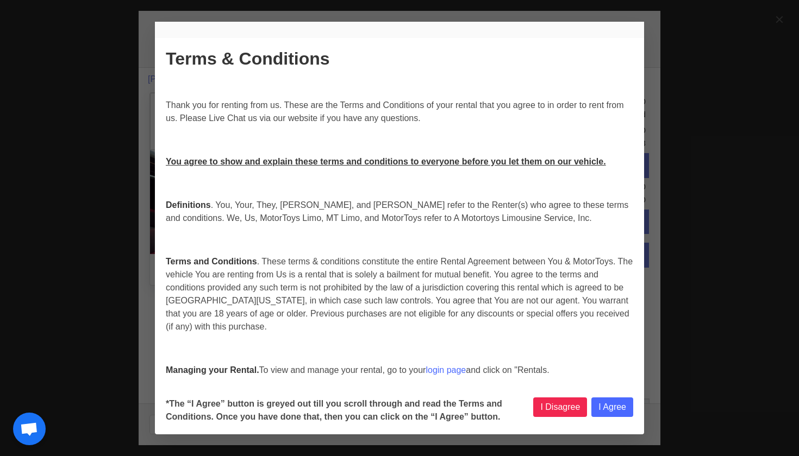
select select
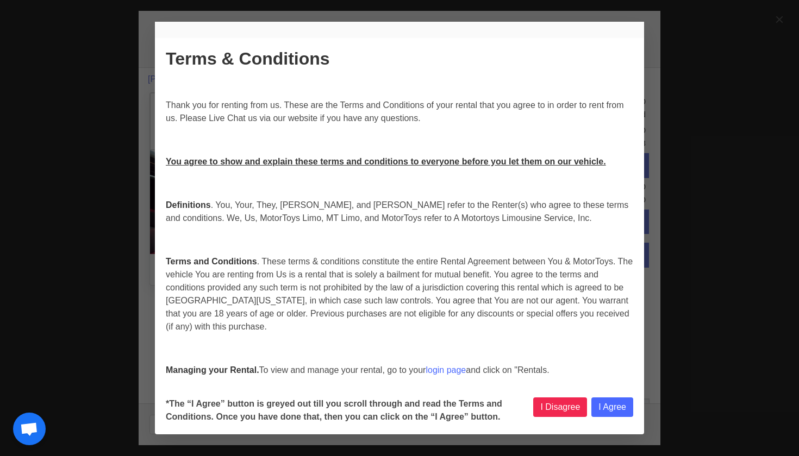
select select
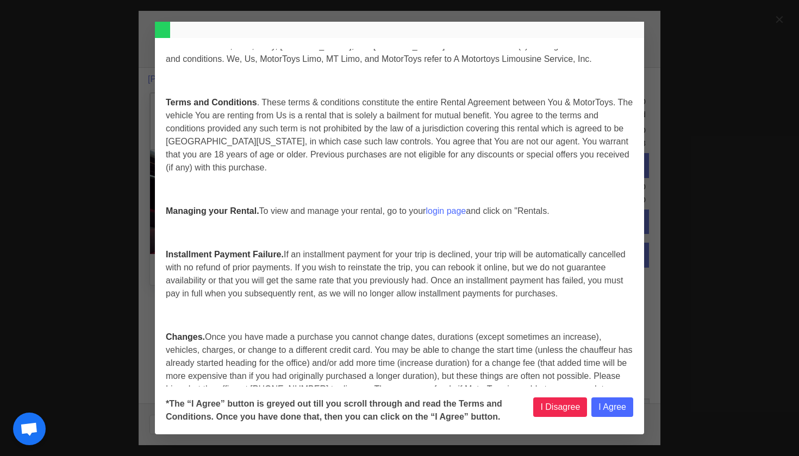
select select
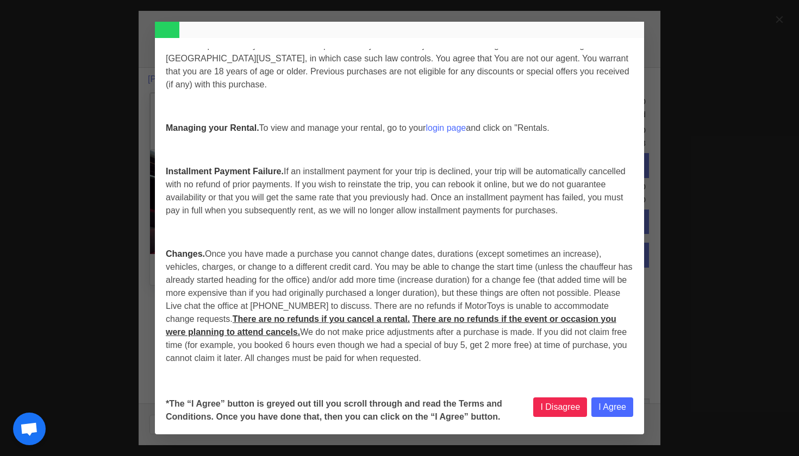
scroll to position [243, 0]
select select
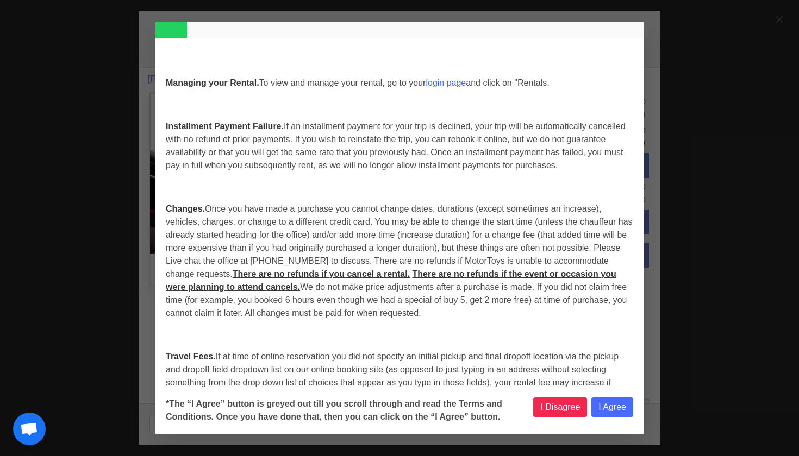
scroll to position [303, 0]
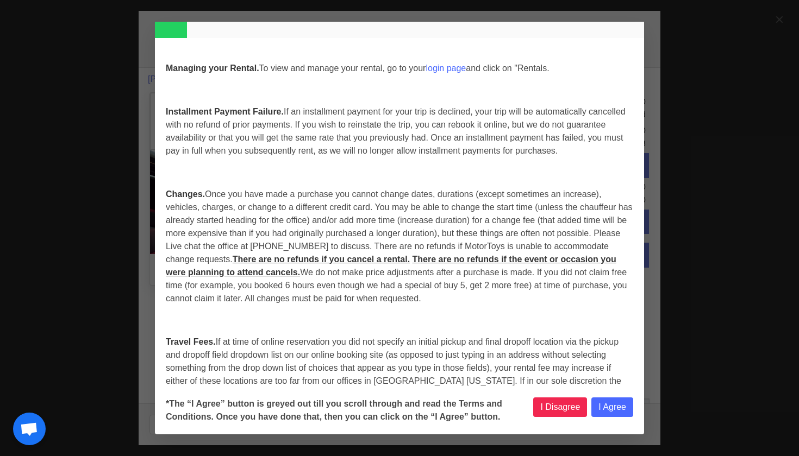
select select
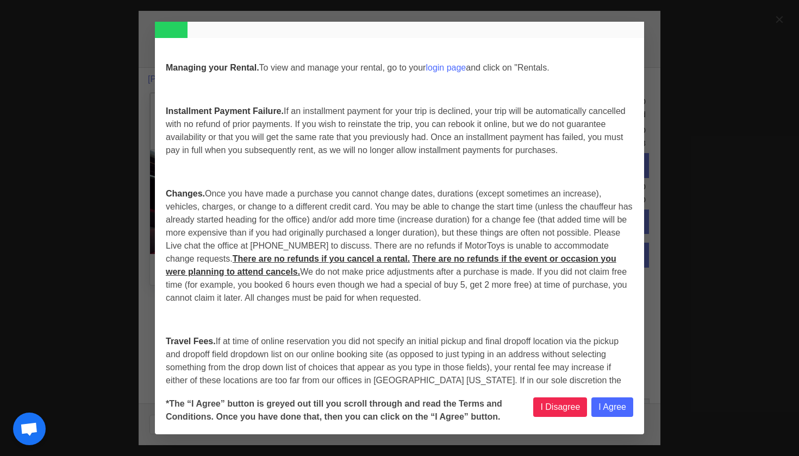
select select
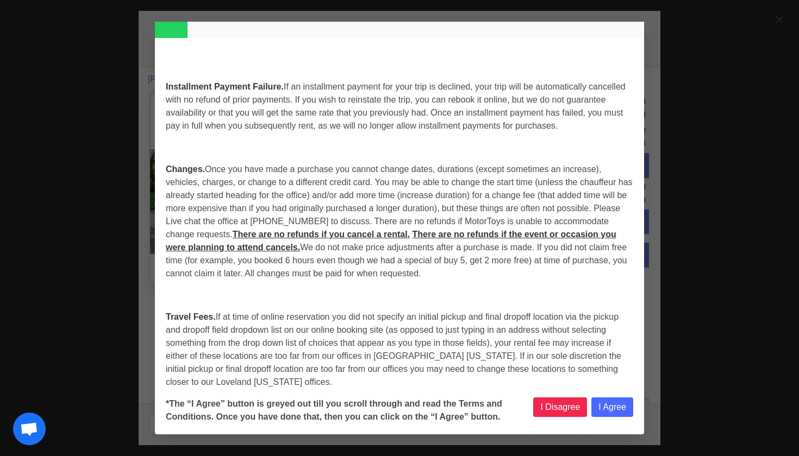
select select
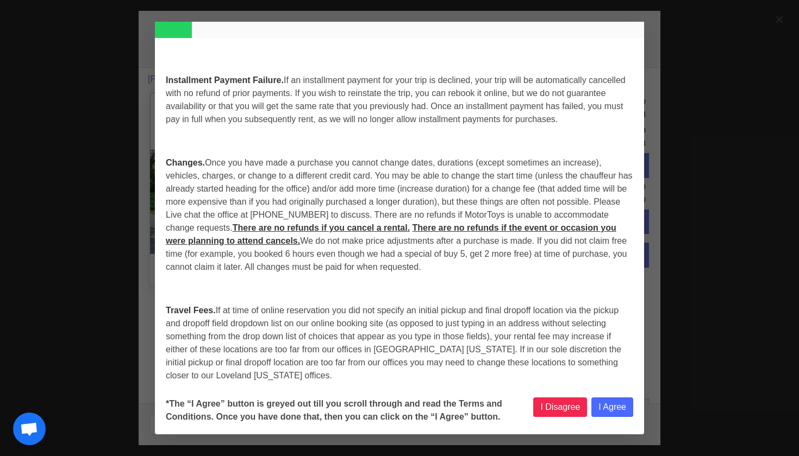
scroll to position [348, 0]
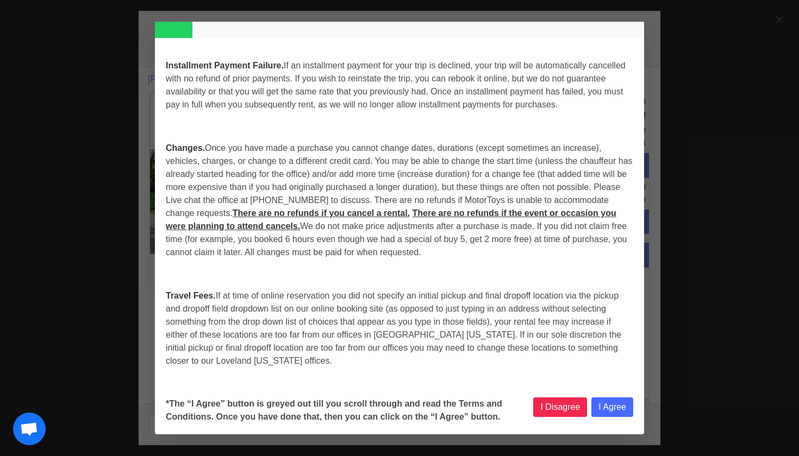
select select
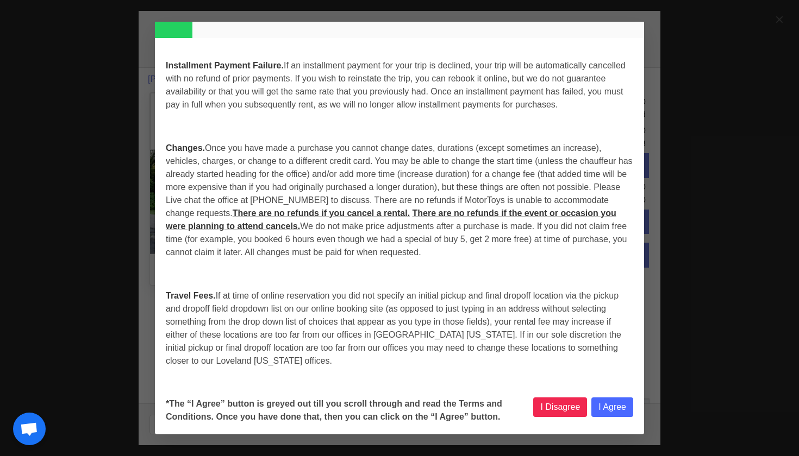
select select
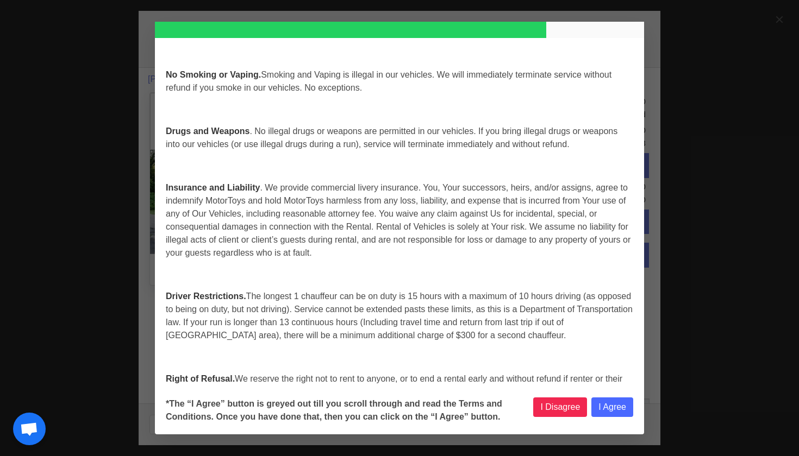
scroll to position [3644, 0]
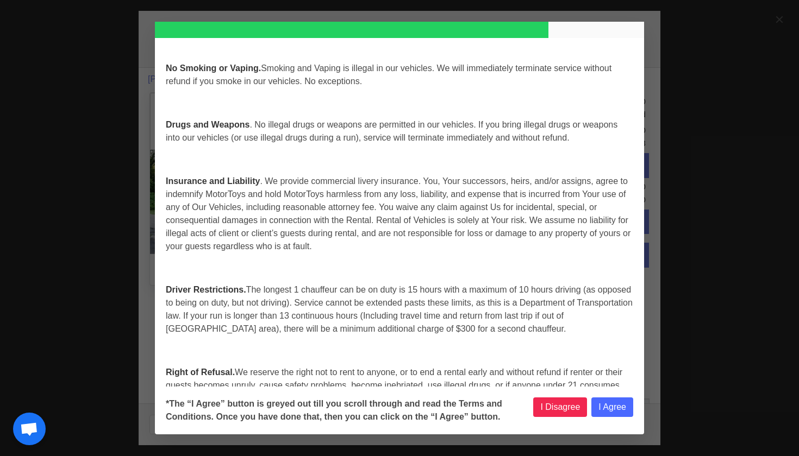
click at [612, 411] on button "I Agree" at bounding box center [612, 408] width 42 height 20
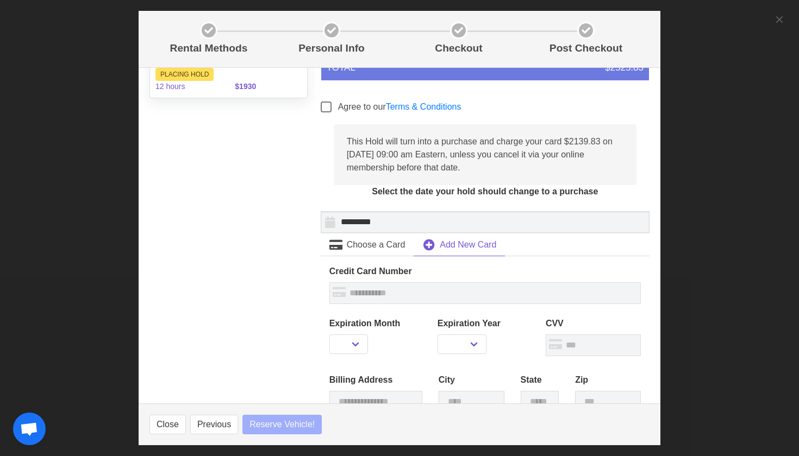
scroll to position [189, 0]
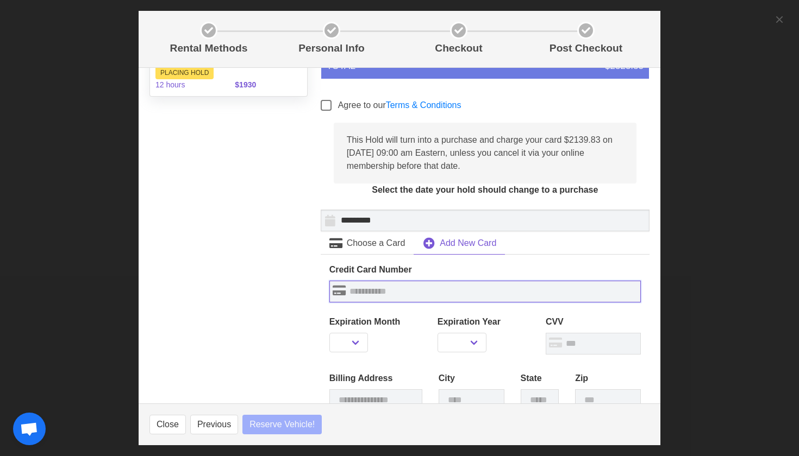
click at [396, 292] on input "text" at bounding box center [484, 292] width 311 height 22
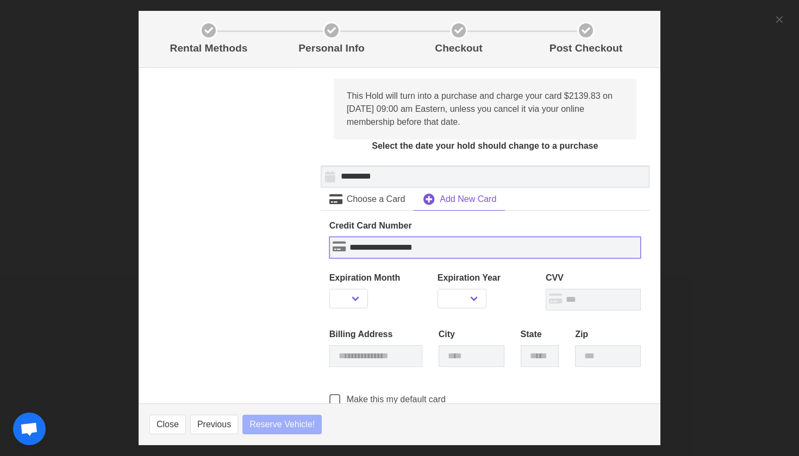
scroll to position [239, 0]
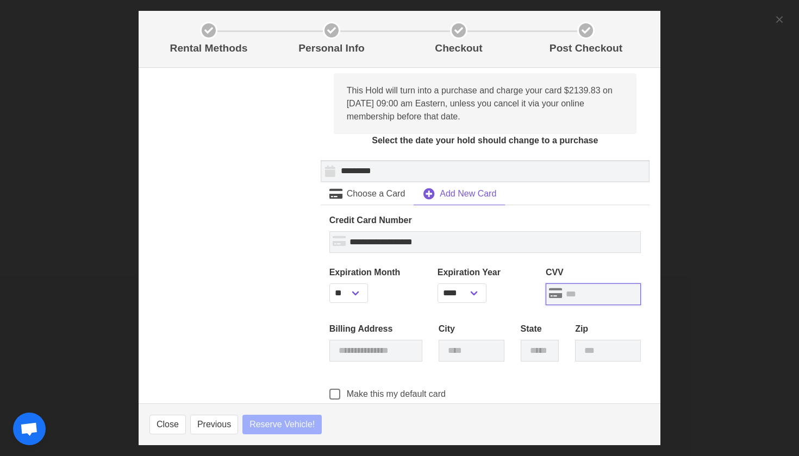
click at [575, 285] on input "text" at bounding box center [592, 295] width 95 height 22
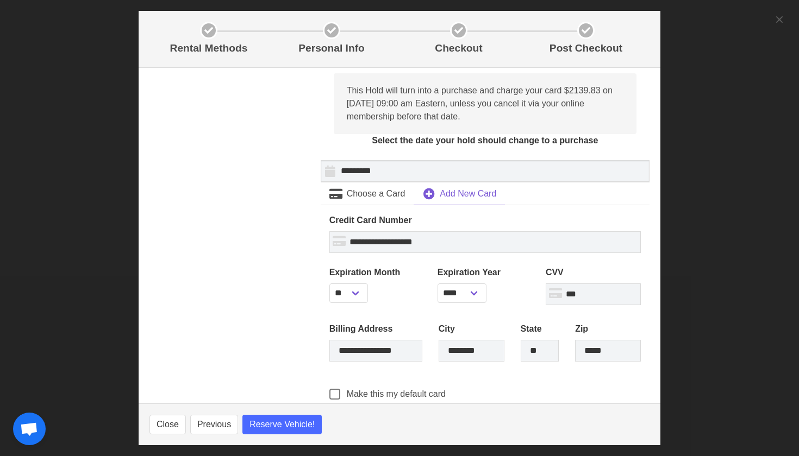
click at [266, 340] on div "Unit 32 Big Boy Party Bus with restroom Max 25 Passengers [DATE] 8:30 AM - 8:30…" at bounding box center [228, 240] width 171 height 786
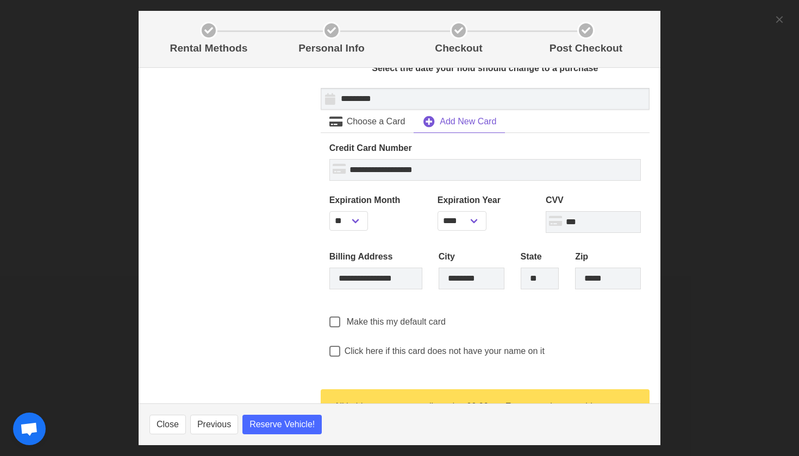
scroll to position [317, 0]
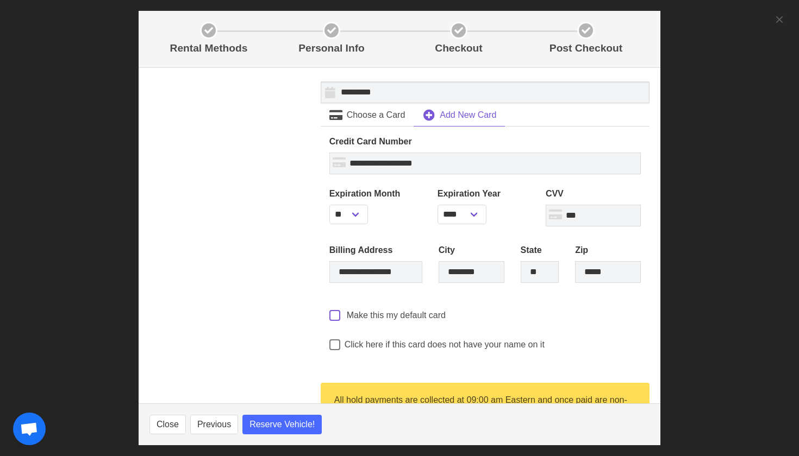
click at [336, 316] on span at bounding box center [334, 315] width 11 height 11
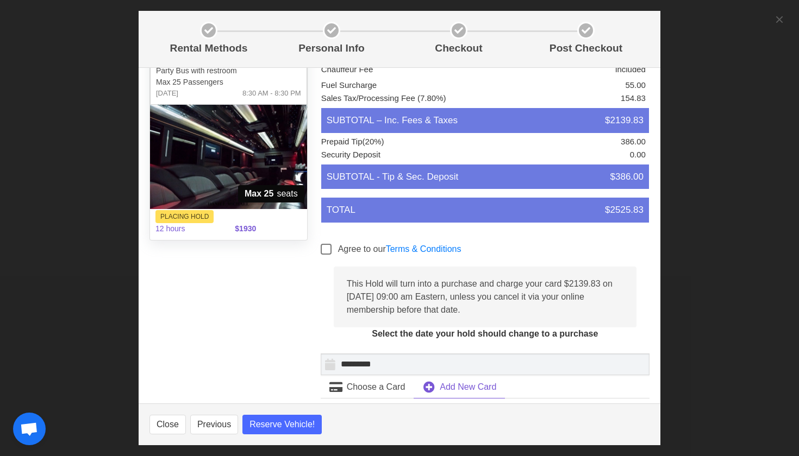
scroll to position [54, 0]
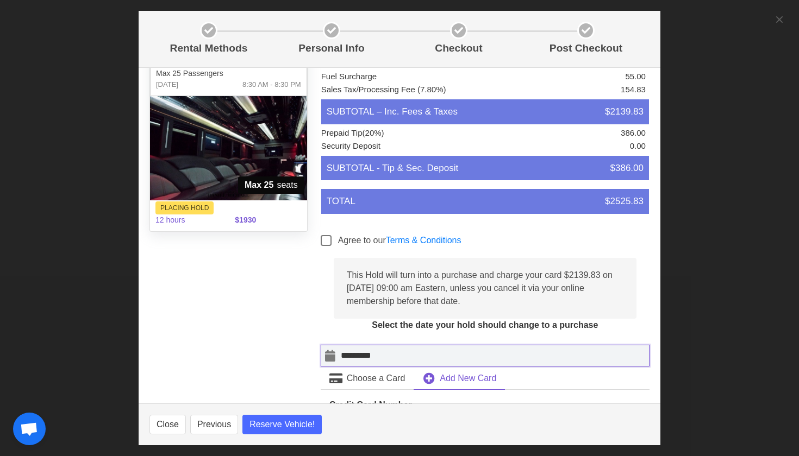
click at [329, 350] on input "*********" at bounding box center [485, 356] width 329 height 22
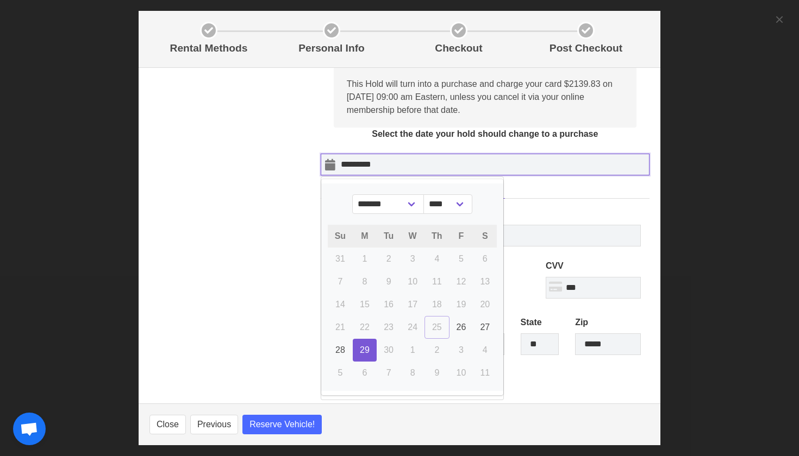
scroll to position [283, 0]
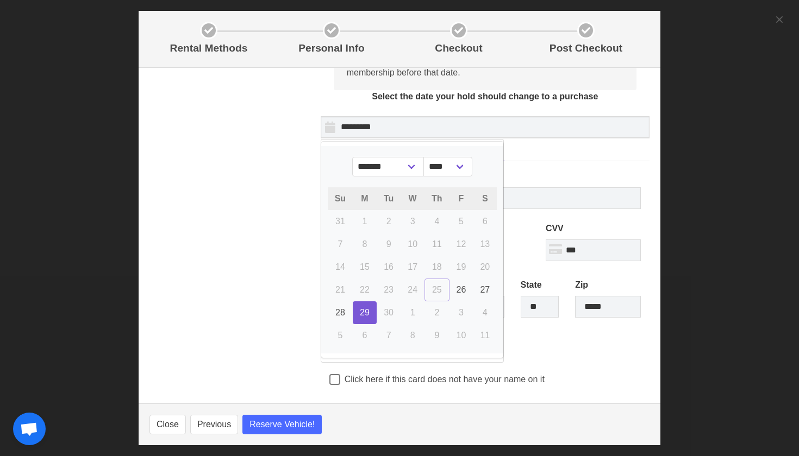
click at [392, 312] on span "30" at bounding box center [389, 312] width 10 height 9
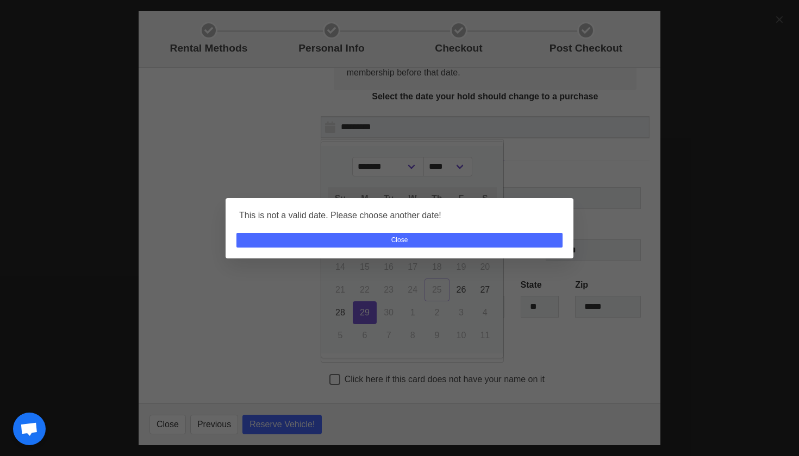
click at [404, 246] on button "Close" at bounding box center [399, 240] width 326 height 15
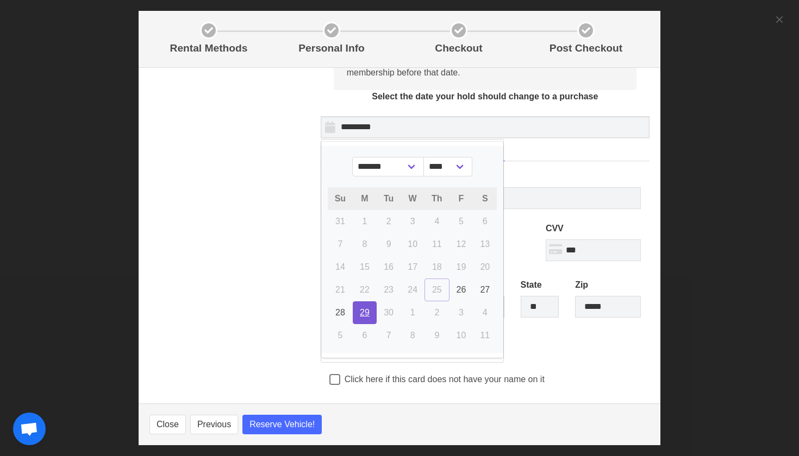
click at [370, 311] on link "29" at bounding box center [365, 313] width 24 height 23
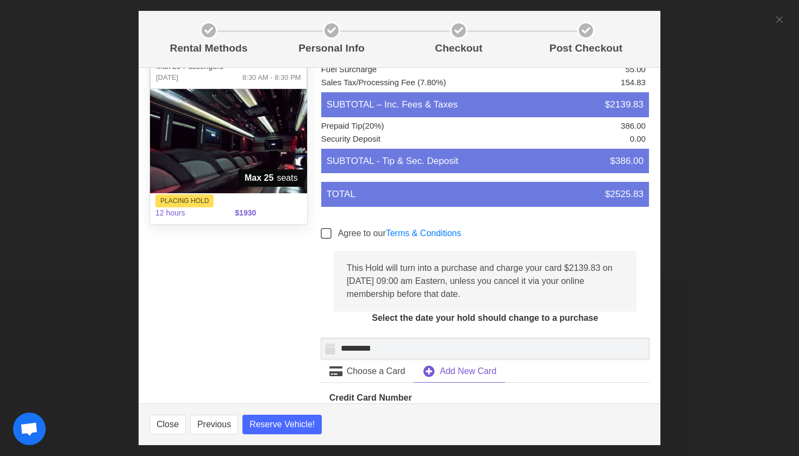
scroll to position [54, 0]
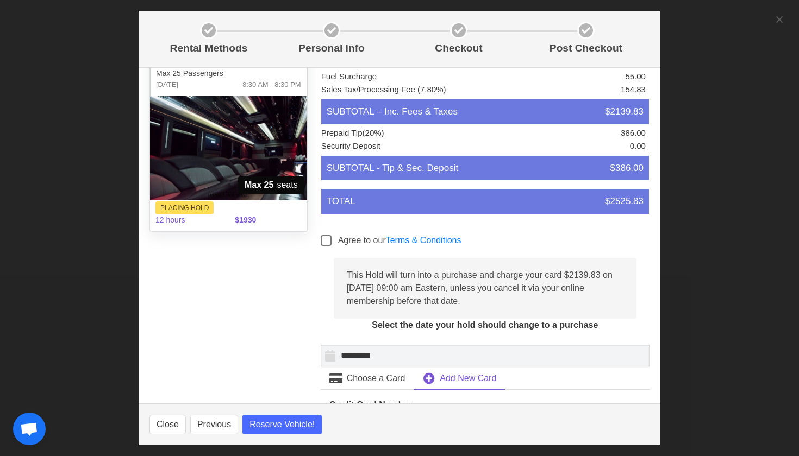
click at [272, 423] on span "Reserve Vehicle!" at bounding box center [281, 424] width 65 height 13
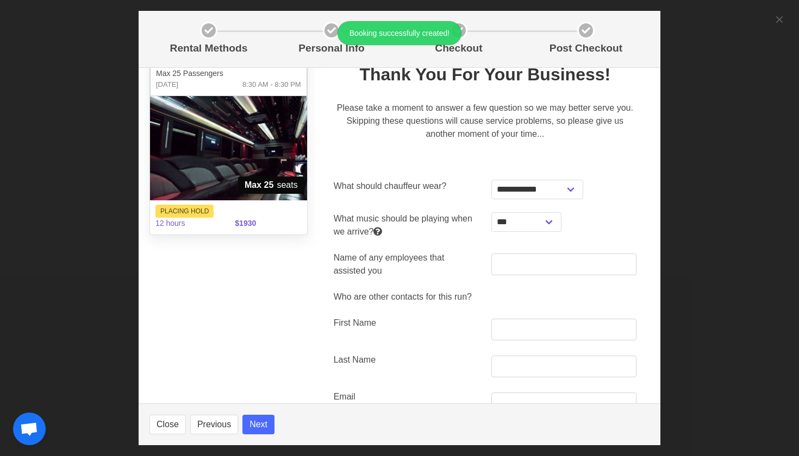
click at [562, 179] on div "**********" at bounding box center [564, 189] width 158 height 33
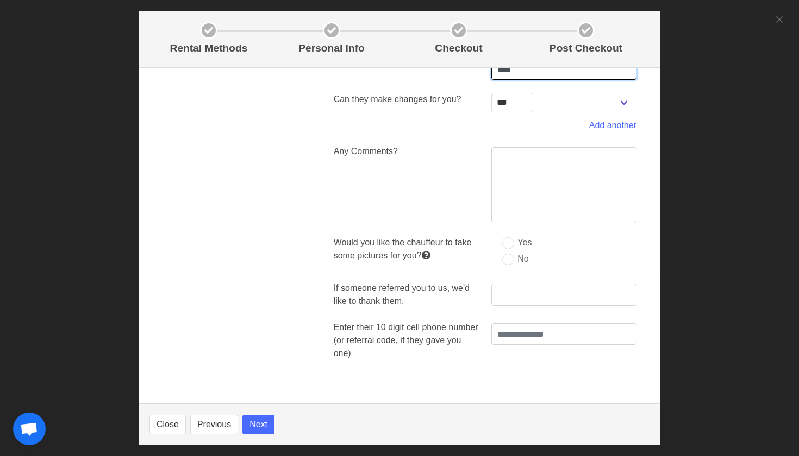
scroll to position [462, 0]
click at [510, 259] on label "No" at bounding box center [515, 259] width 26 height 11
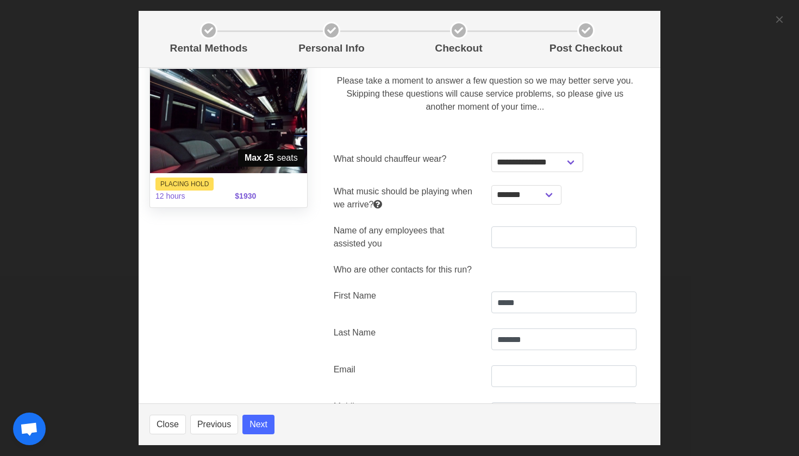
scroll to position [453, 0]
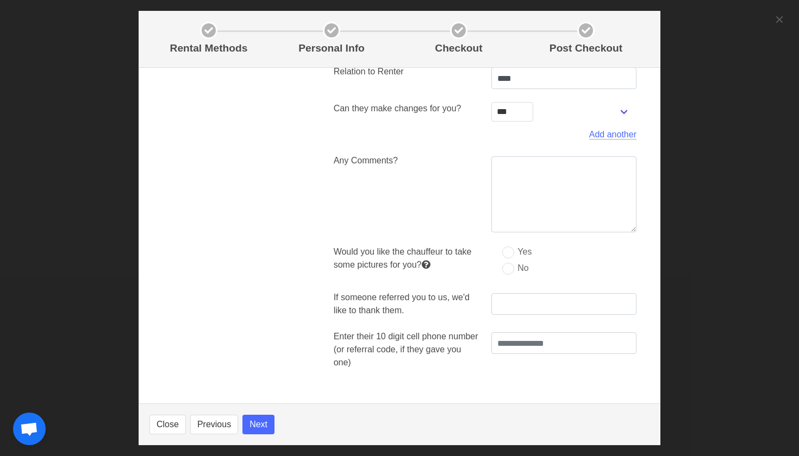
click at [262, 426] on button "Next" at bounding box center [258, 425] width 32 height 20
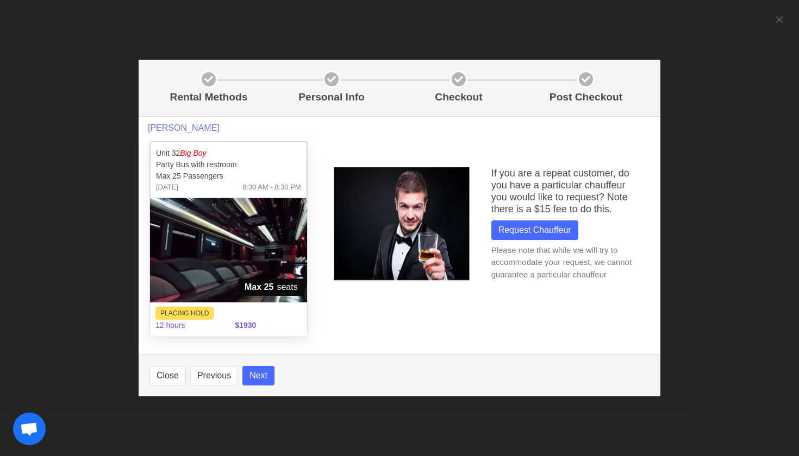
scroll to position [0, 0]
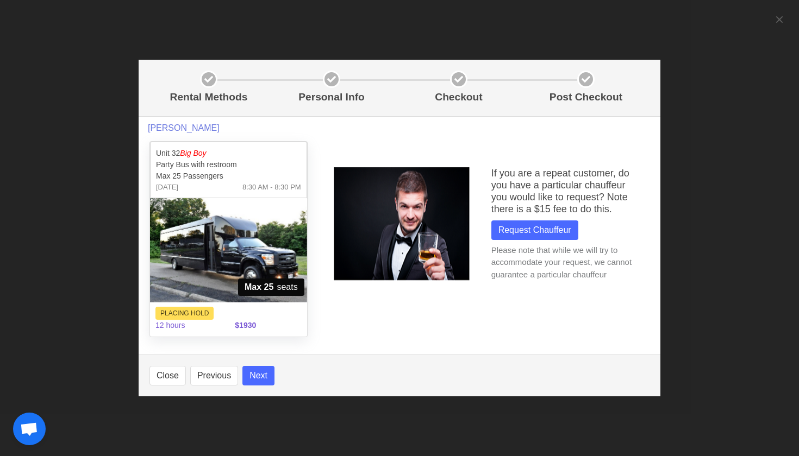
click at [262, 374] on button "Next" at bounding box center [258, 376] width 32 height 20
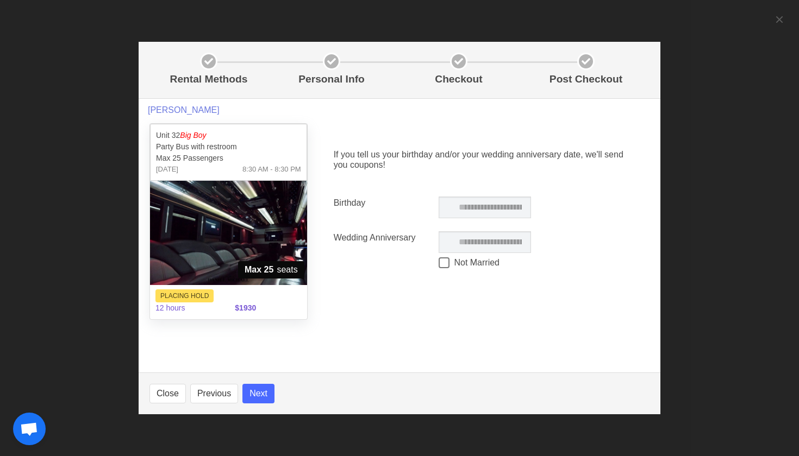
click at [261, 392] on button "Next" at bounding box center [258, 394] width 32 height 20
